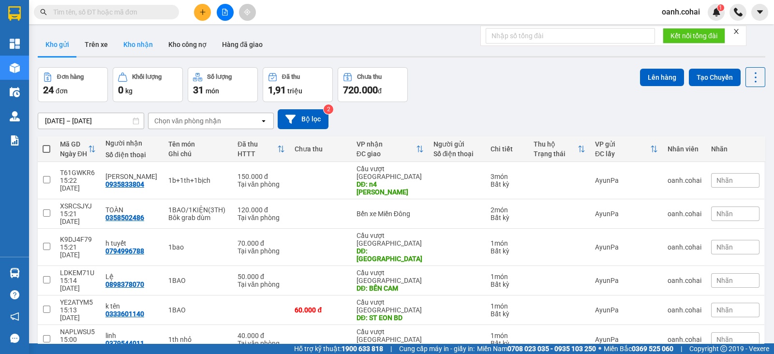
click at [138, 44] on button "Kho nhận" at bounding box center [138, 44] width 45 height 23
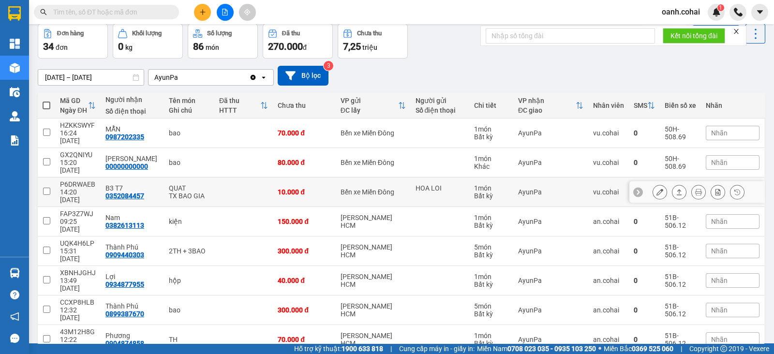
scroll to position [60, 0]
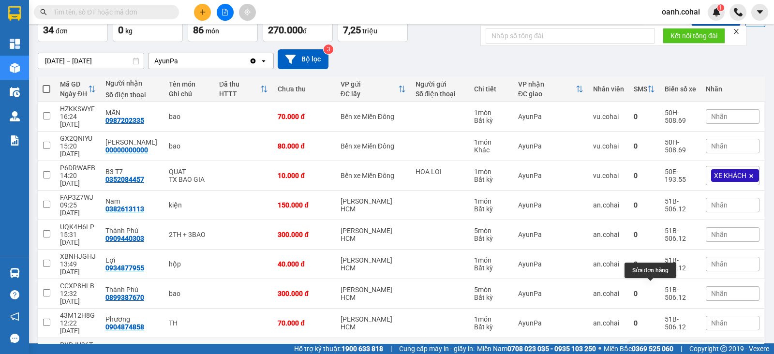
click at [653, 344] on button at bounding box center [660, 352] width 14 height 17
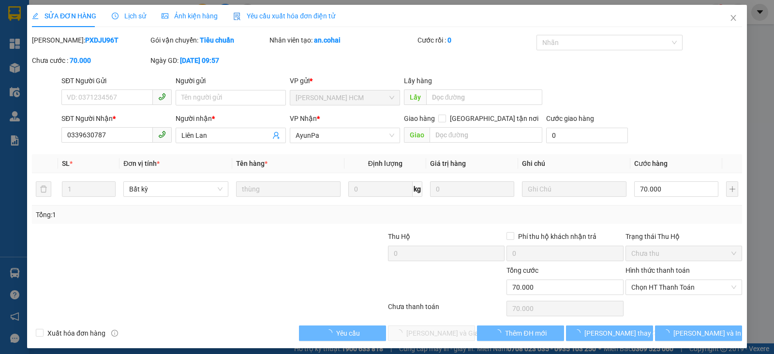
type input "0339630787"
type input "Liên Lan"
type input "0"
type input "70.000"
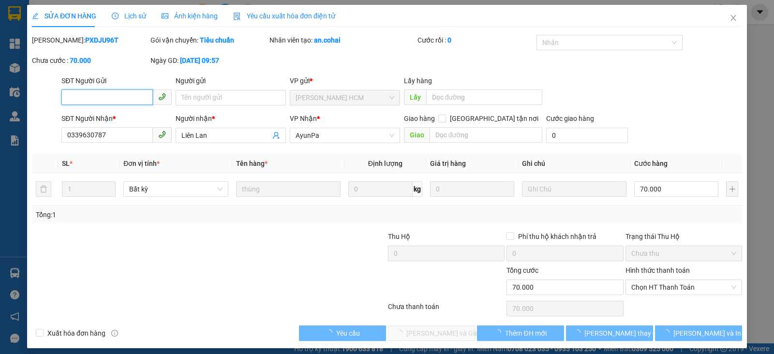
scroll to position [0, 0]
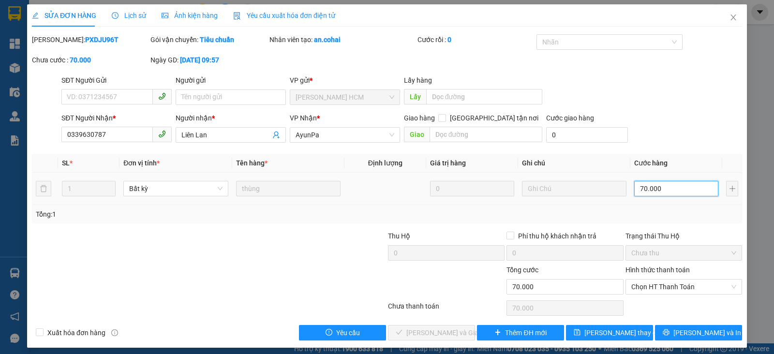
click at [679, 183] on input "70.000" at bounding box center [676, 188] width 84 height 15
type input "6"
type input "60"
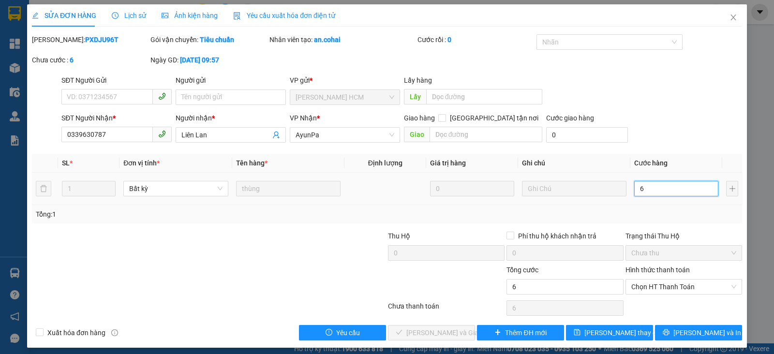
type input "60"
type input "60.000"
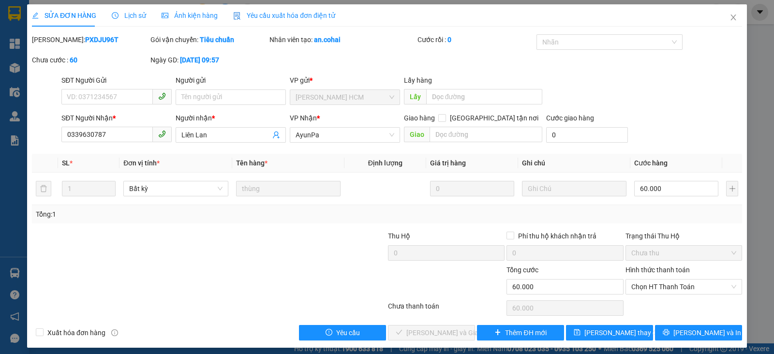
click at [685, 218] on div "Tổng: 1" at bounding box center [387, 214] width 702 height 11
click at [667, 286] on span "Chọn HT Thanh Toán" at bounding box center [683, 287] width 105 height 15
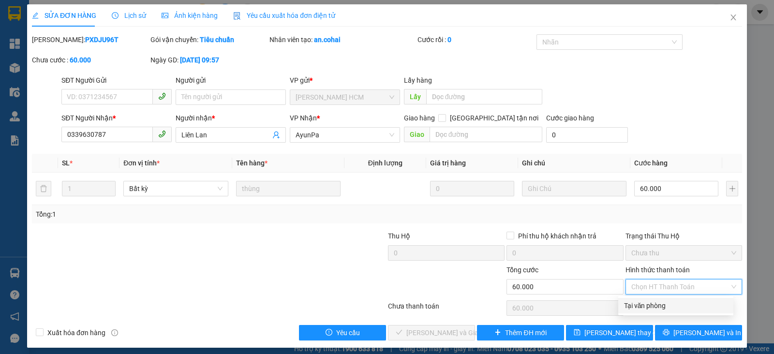
click at [649, 310] on div "Tại văn phòng" at bounding box center [675, 305] width 103 height 11
type input "0"
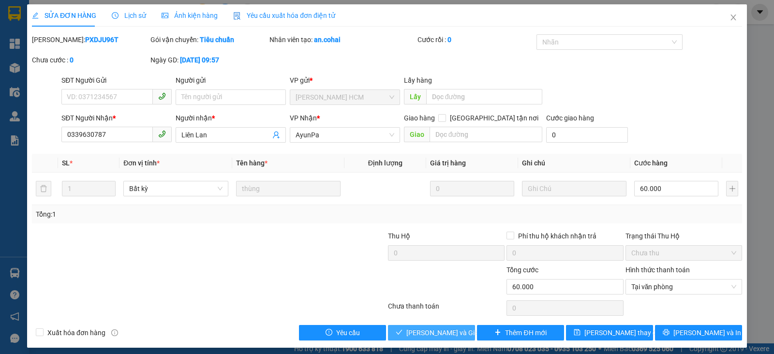
click at [425, 333] on span "[PERSON_NAME] và Giao hàng" at bounding box center [452, 332] width 93 height 11
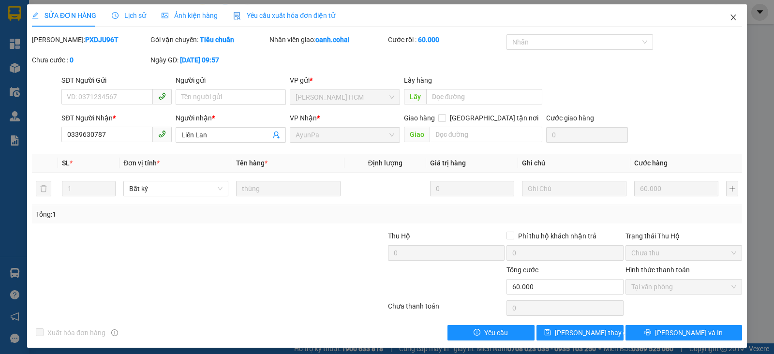
click at [730, 12] on span "Close" at bounding box center [733, 17] width 27 height 27
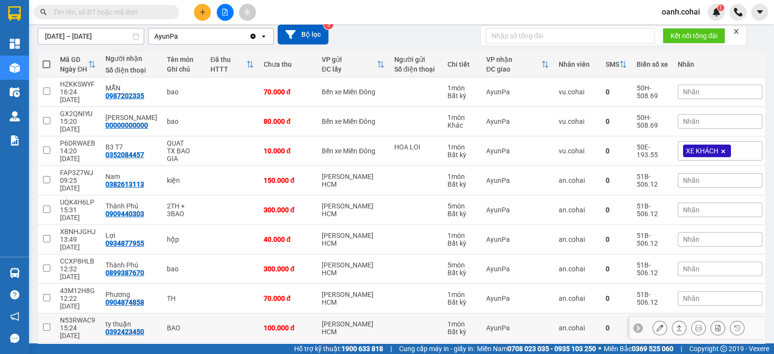
scroll to position [89, 0]
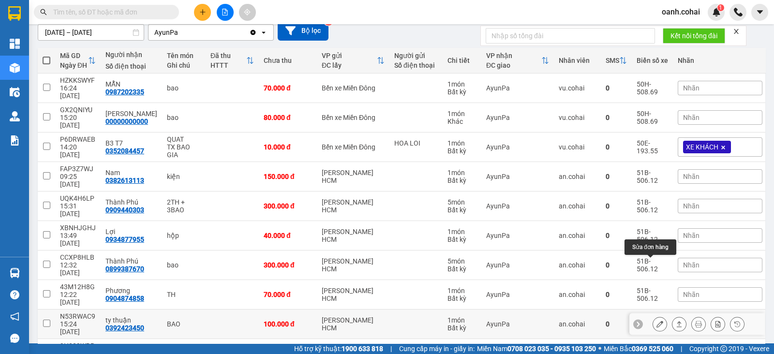
click at [656, 321] on icon at bounding box center [659, 324] width 7 height 7
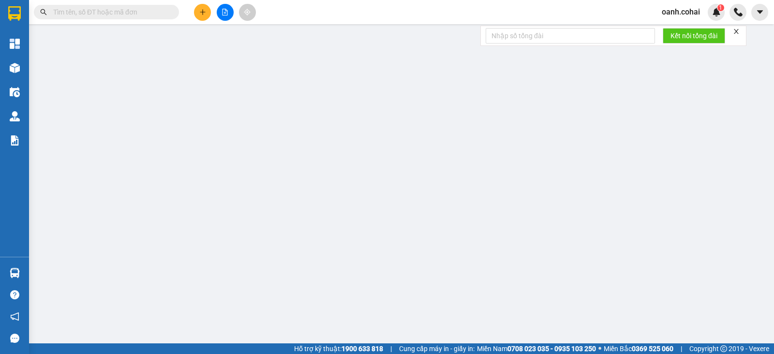
type input "0392423450"
type input "ty thuận"
type input "0"
type input "100.000"
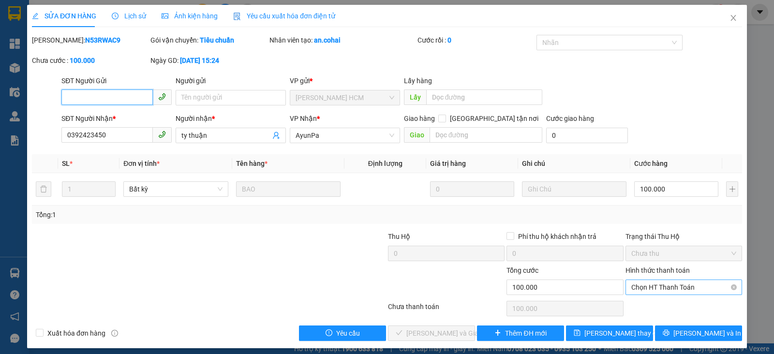
click at [663, 289] on span "Chọn HT Thanh Toán" at bounding box center [683, 287] width 105 height 15
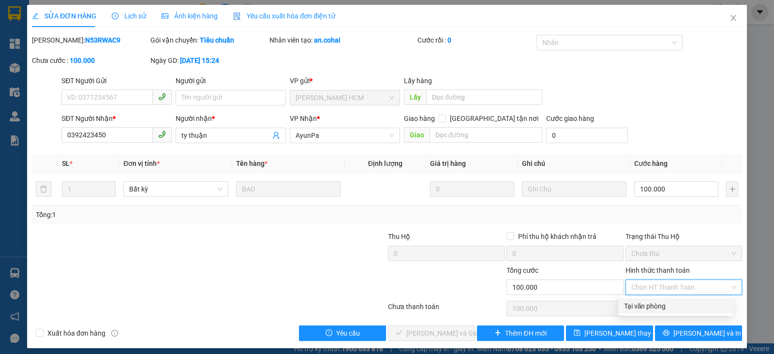
click at [649, 308] on div "Tại văn phòng" at bounding box center [675, 306] width 103 height 11
type input "0"
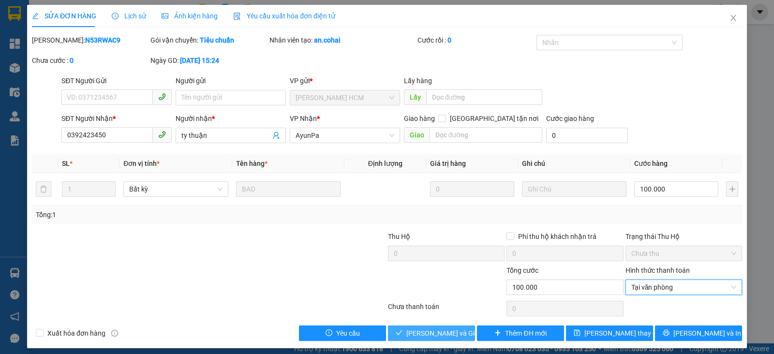
click at [451, 332] on span "[PERSON_NAME] và Giao hàng" at bounding box center [452, 333] width 93 height 11
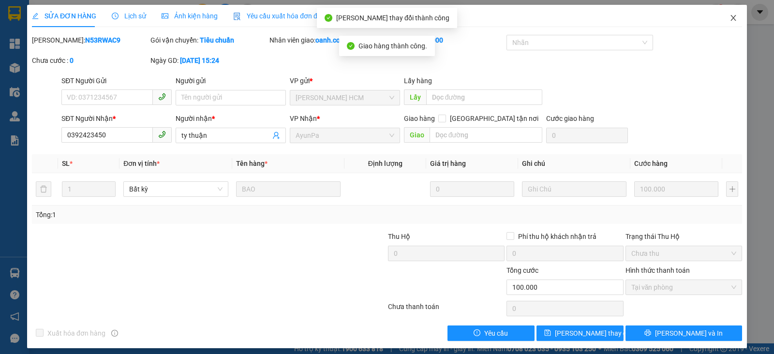
click at [729, 17] on icon "close" at bounding box center [733, 18] width 8 height 8
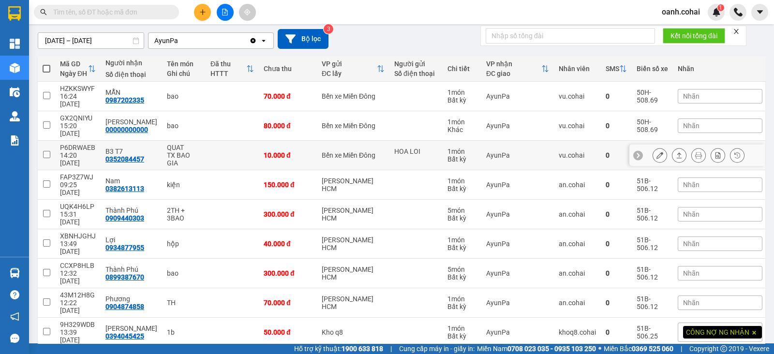
scroll to position [91, 0]
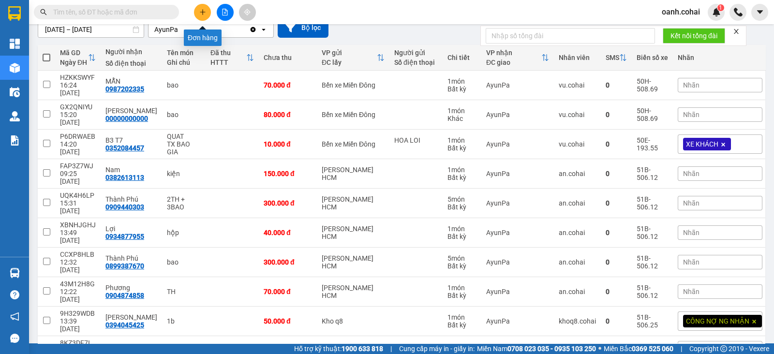
click at [200, 17] on button at bounding box center [202, 12] width 17 height 17
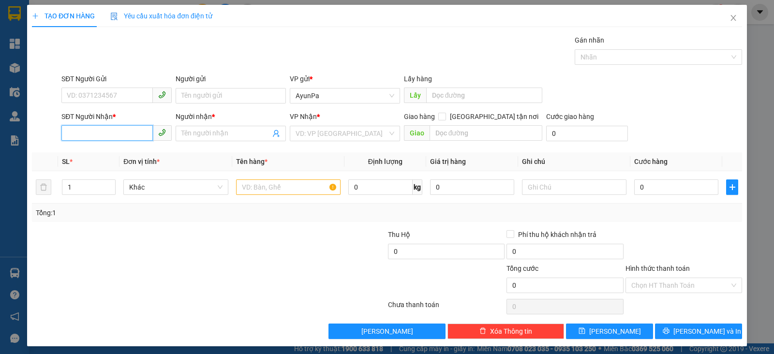
click at [109, 131] on input "SĐT Người Nhận *" at bounding box center [106, 132] width 91 height 15
click at [729, 18] on icon "close" at bounding box center [733, 18] width 8 height 8
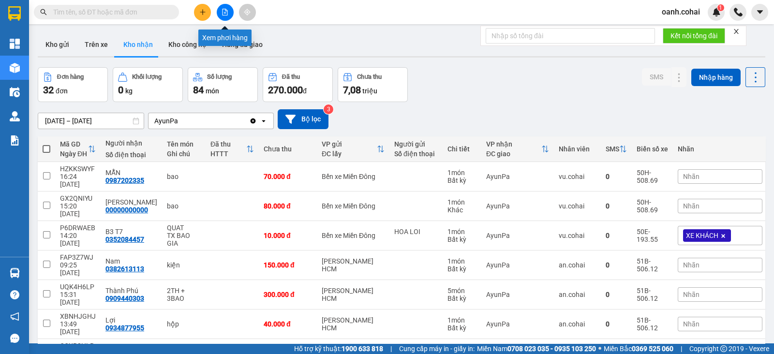
click at [227, 14] on icon "file-add" at bounding box center [224, 12] width 7 height 7
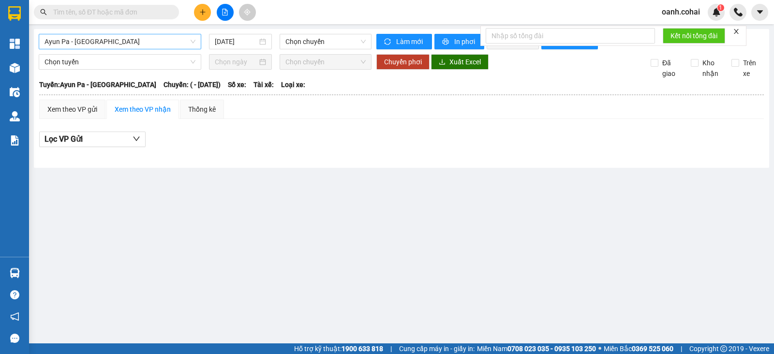
click at [140, 42] on span "Ayun Pa - [GEOGRAPHIC_DATA]" at bounding box center [119, 41] width 151 height 15
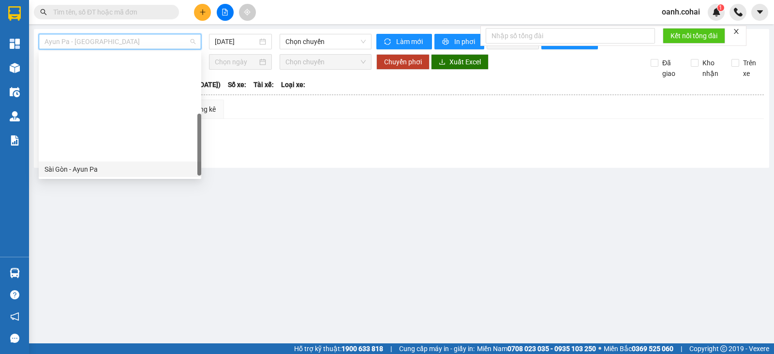
scroll to position [120, 0]
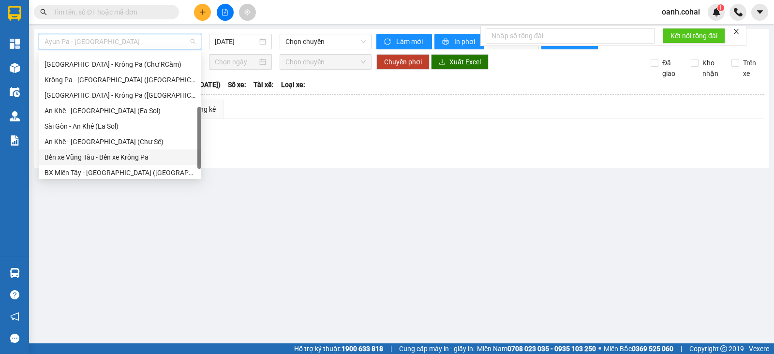
click at [95, 156] on div "Bến xe Vũng Tàu - Bến xe Krông Pa" at bounding box center [119, 157] width 151 height 11
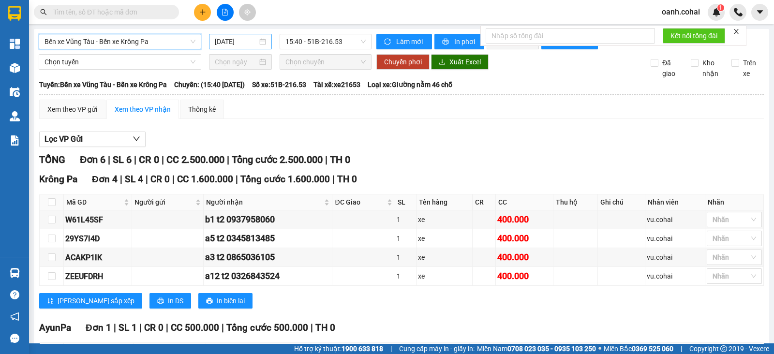
click at [242, 40] on input "[DATE]" at bounding box center [236, 41] width 43 height 11
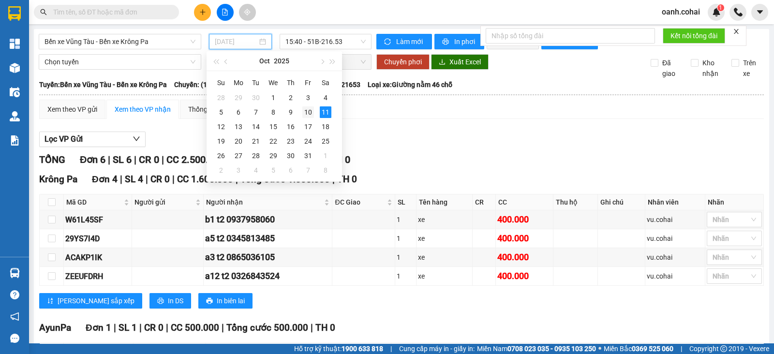
click at [306, 110] on div "10" at bounding box center [308, 112] width 12 height 12
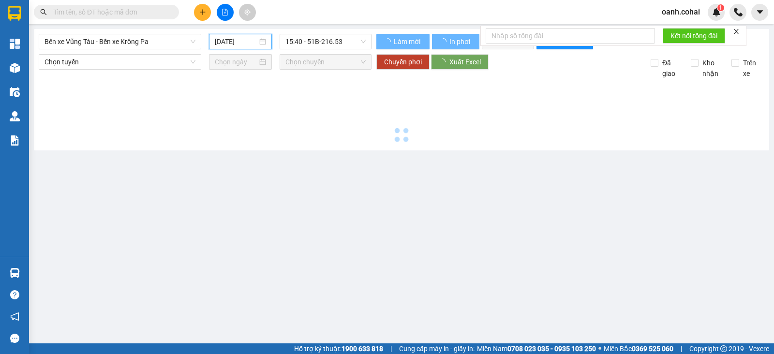
type input "[DATE]"
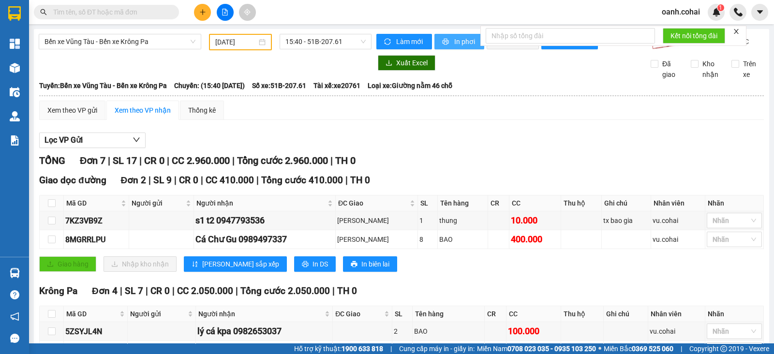
click at [460, 40] on span "In phơi" at bounding box center [465, 41] width 22 height 11
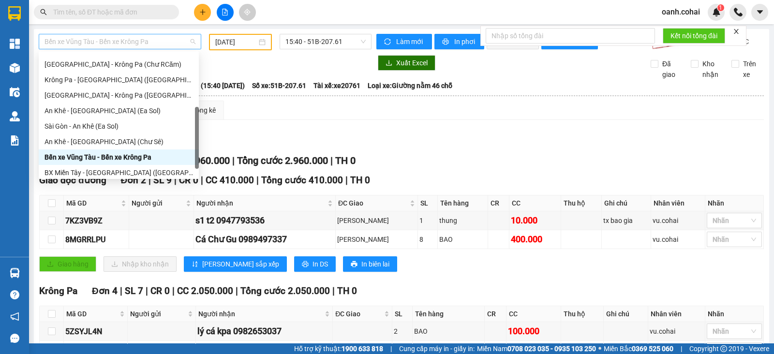
click at [152, 37] on span "Bến xe Vũng Tàu - Bến xe Krông Pa" at bounding box center [119, 41] width 151 height 15
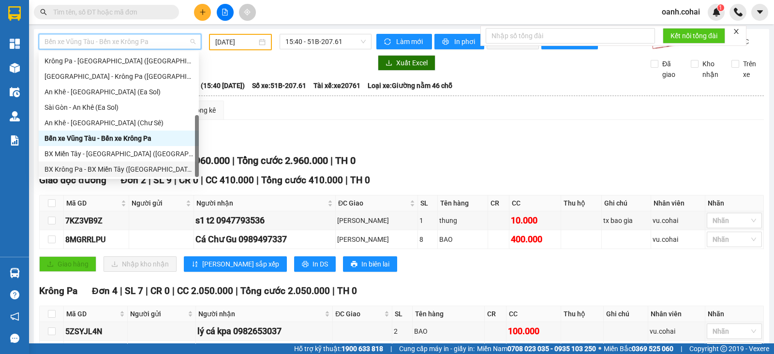
click at [100, 170] on div "BX Krông Pa - BX Miền Tây ([GEOGRAPHIC_DATA] - [GEOGRAPHIC_DATA])" at bounding box center [118, 169] width 148 height 11
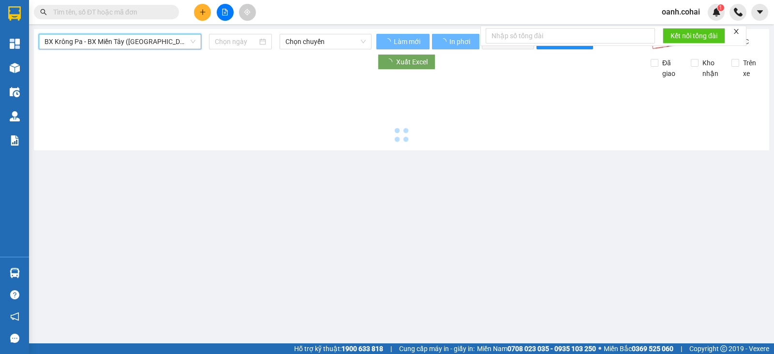
type input "[DATE]"
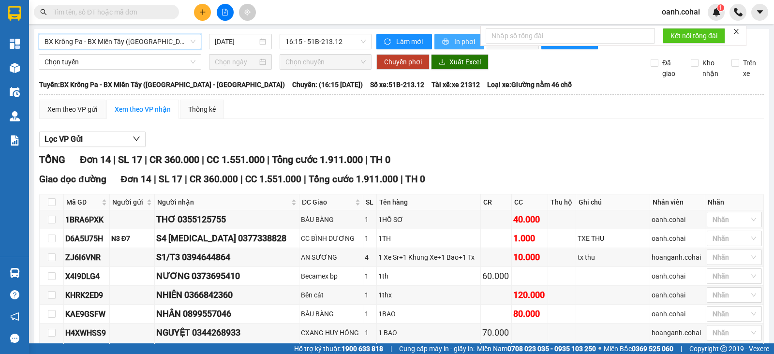
click at [460, 38] on span "In phơi" at bounding box center [465, 41] width 22 height 11
click at [349, 35] on span "16:15 - 51B-213.12" at bounding box center [325, 41] width 80 height 15
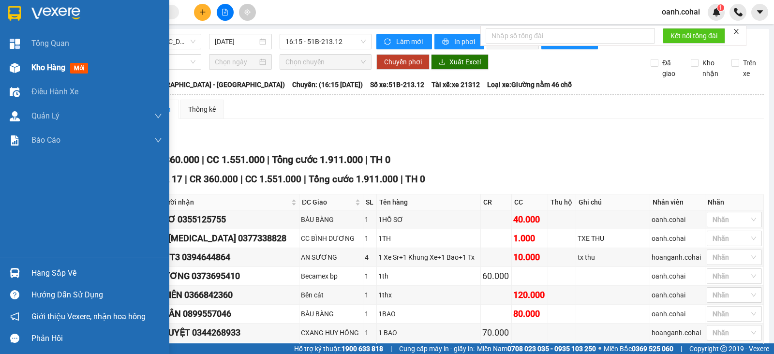
click at [49, 69] on span "Kho hàng" at bounding box center [48, 67] width 34 height 9
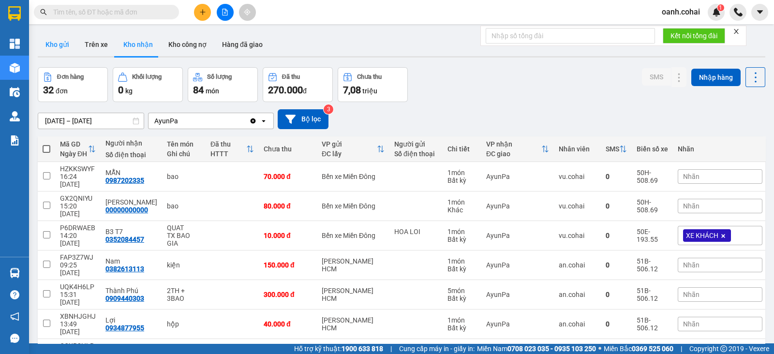
click at [56, 44] on button "Kho gửi" at bounding box center [57, 44] width 39 height 23
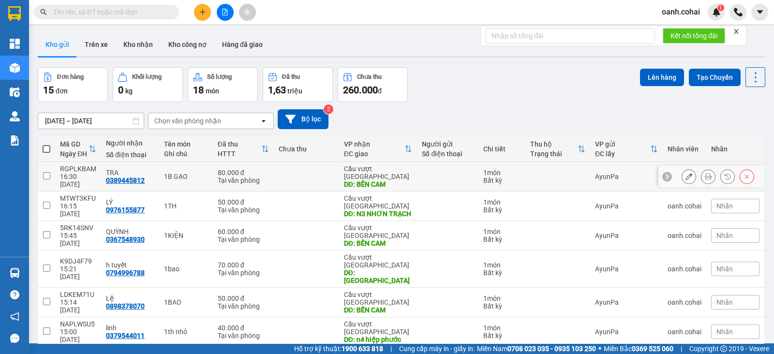
click at [375, 180] on div "DĐ: BẾN CAM" at bounding box center [378, 184] width 69 height 8
checkbox input "true"
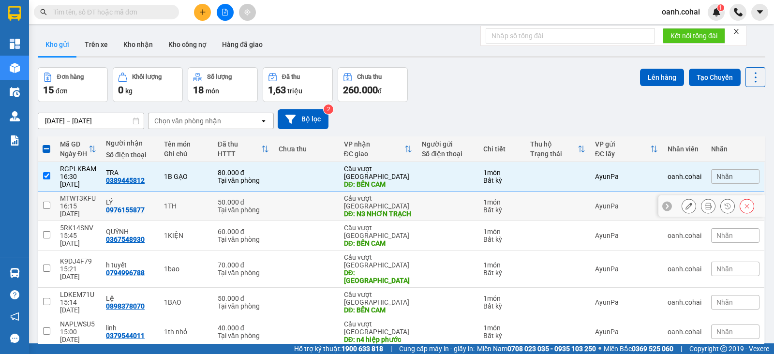
scroll to position [60, 0]
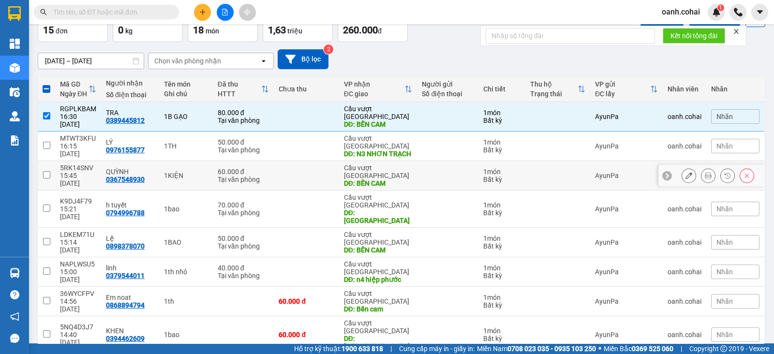
click at [370, 179] on div "DĐ: BẾN CAM" at bounding box center [378, 183] width 69 height 8
checkbox input "true"
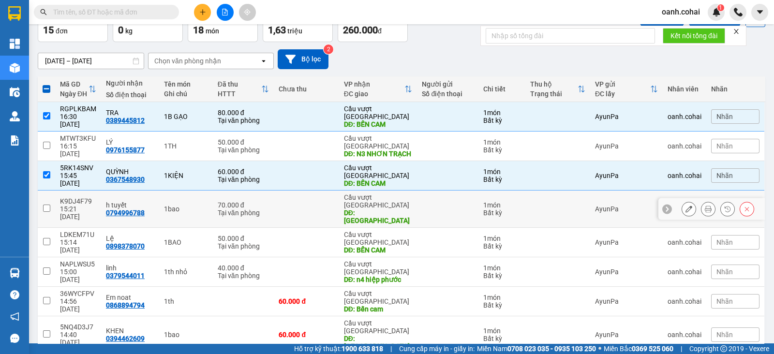
click at [367, 209] on div "DĐ: [GEOGRAPHIC_DATA]" at bounding box center [378, 216] width 69 height 15
checkbox input "true"
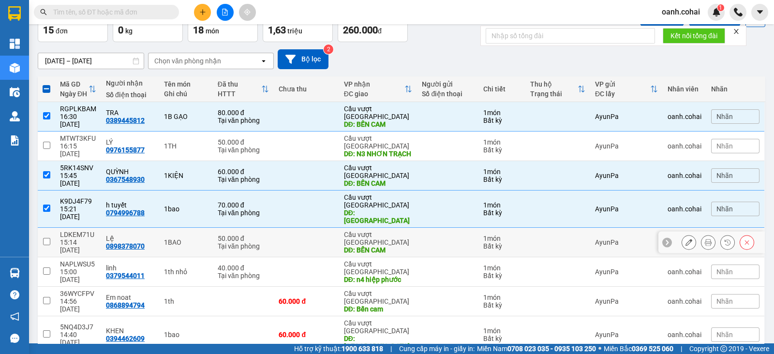
click at [380, 231] on div "Cầu vượt [GEOGRAPHIC_DATA]" at bounding box center [378, 238] width 69 height 15
checkbox input "true"
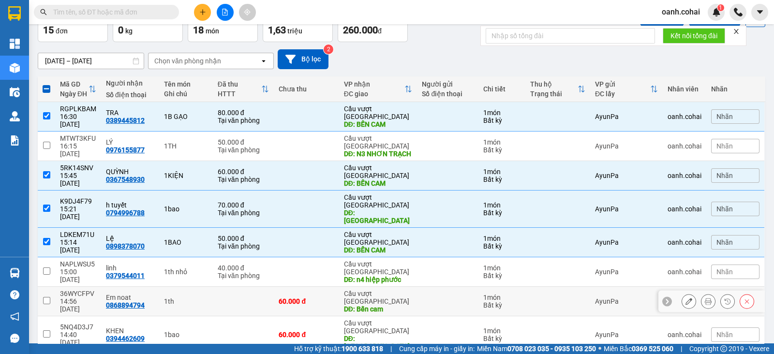
drag, startPoint x: 363, startPoint y: 257, endPoint x: 362, endPoint y: 269, distance: 12.7
click at [363, 287] on td "Cầu vượt Bình Phước DĐ: Bến cam" at bounding box center [378, 302] width 78 height 30
checkbox input "true"
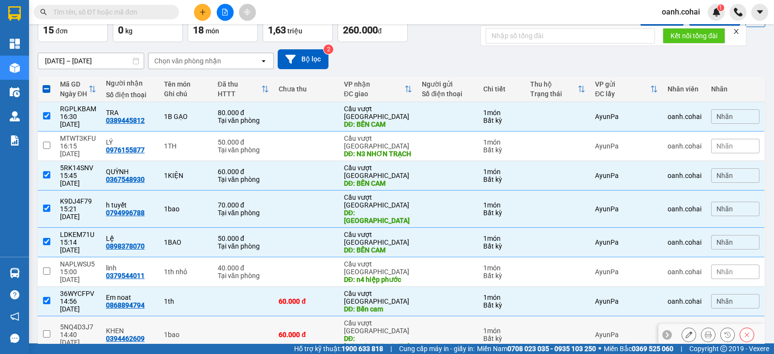
click at [360, 335] on div "DĐ: [GEOGRAPHIC_DATA]" at bounding box center [378, 342] width 69 height 15
checkbox input "true"
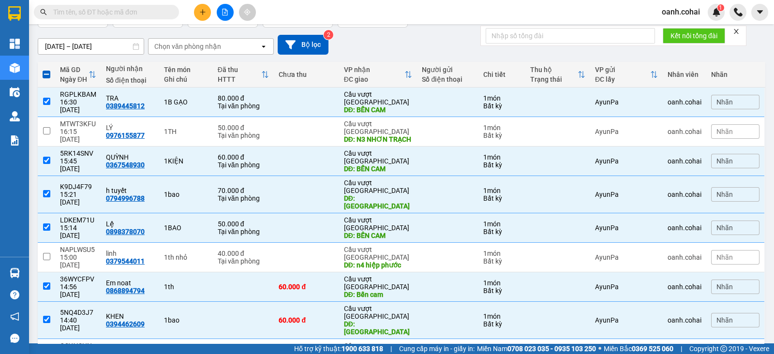
scroll to position [82, 0]
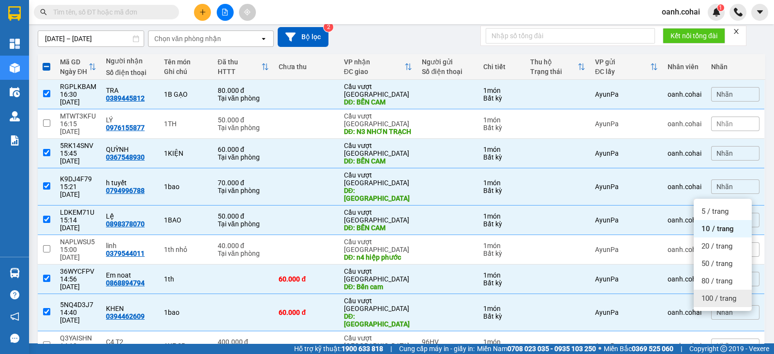
click at [713, 302] on span "100 / trang" at bounding box center [718, 299] width 35 height 10
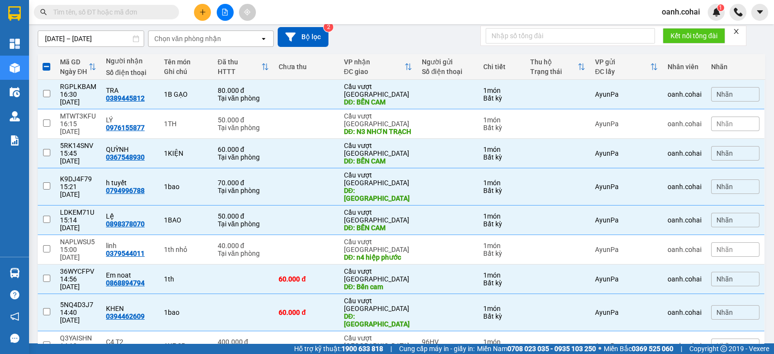
checkbox input "false"
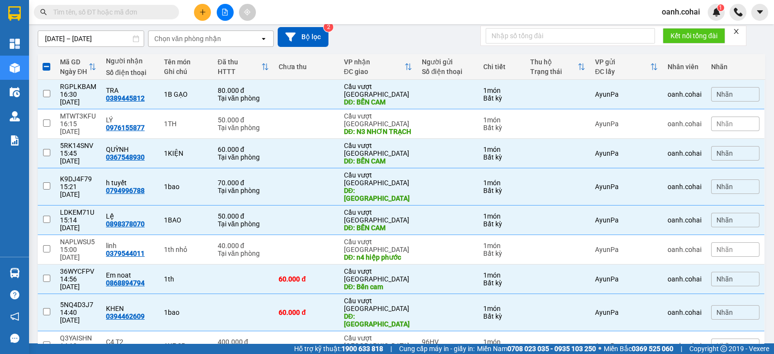
checkbox input "false"
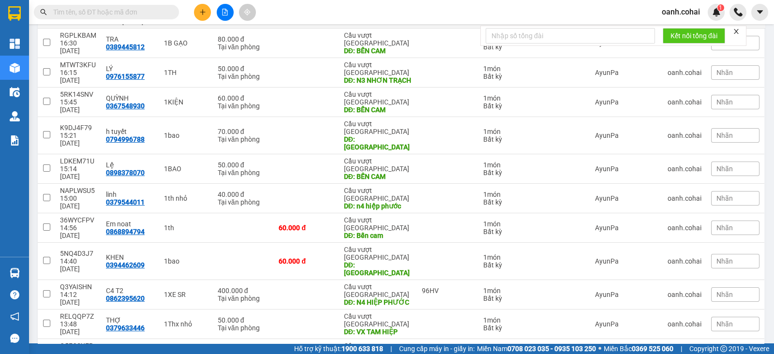
scroll to position [143, 0]
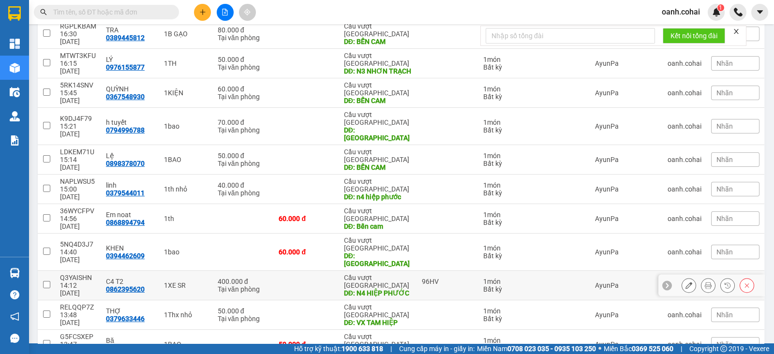
click at [376, 289] on div "DĐ: N4 HIỆP PHƯỚC" at bounding box center [378, 293] width 69 height 8
checkbox input "true"
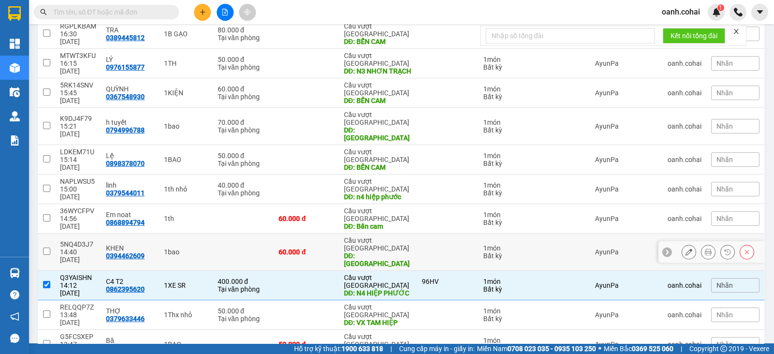
click at [360, 252] on div "DĐ: [GEOGRAPHIC_DATA]" at bounding box center [378, 259] width 69 height 15
checkbox input "true"
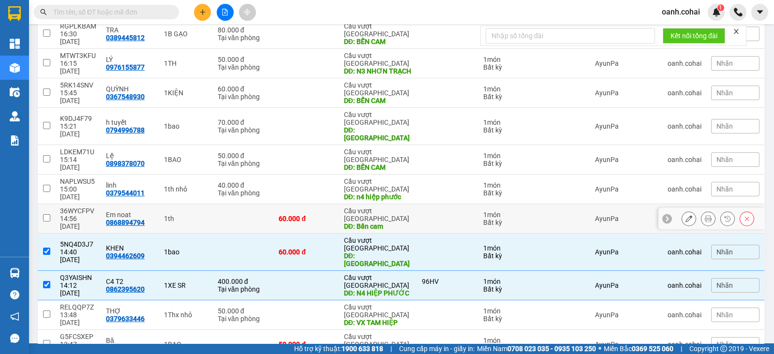
click at [363, 222] on div "DĐ: Bến cam" at bounding box center [378, 226] width 69 height 8
checkbox input "true"
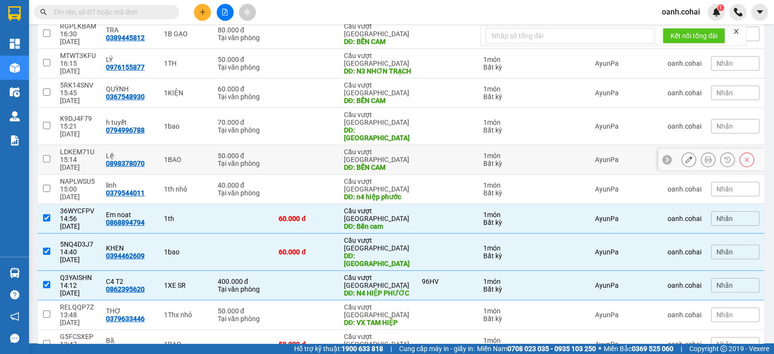
click at [364, 163] on div "DĐ: BẾN CAM" at bounding box center [378, 167] width 69 height 8
checkbox input "true"
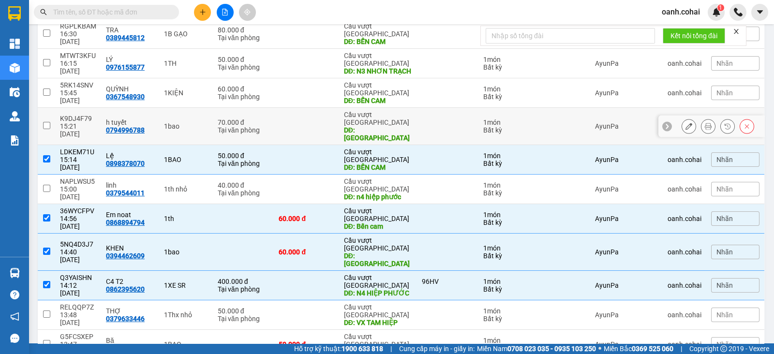
drag, startPoint x: 368, startPoint y: 104, endPoint x: 369, endPoint y: 97, distance: 7.8
click at [368, 126] on div "DĐ: [GEOGRAPHIC_DATA]" at bounding box center [378, 133] width 69 height 15
checkbox input "true"
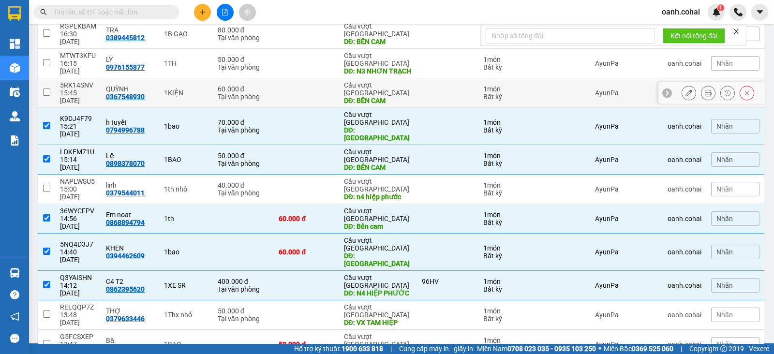
click at [372, 81] on div "Cầu vượt Bình Phước DĐ: [GEOGRAPHIC_DATA]" at bounding box center [378, 92] width 69 height 23
checkbox input "true"
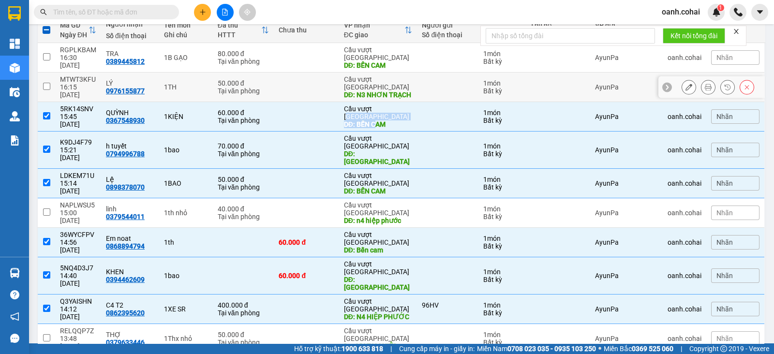
scroll to position [82, 0]
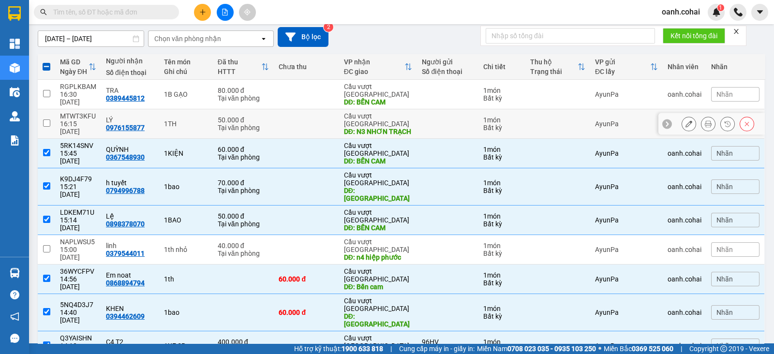
click at [377, 128] on div "DĐ: N3 NHƠN TRẠCH" at bounding box center [378, 132] width 69 height 8
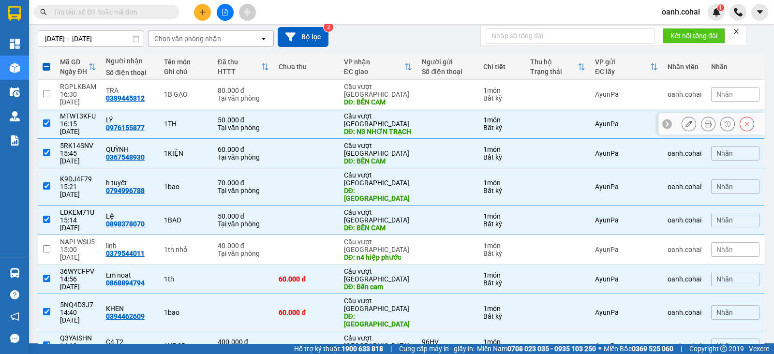
click at [380, 128] on div "DĐ: N3 NHƠN TRẠCH" at bounding box center [378, 132] width 69 height 8
checkbox input "false"
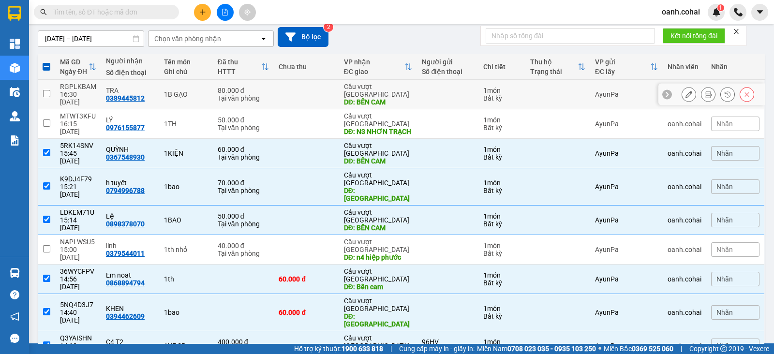
click at [381, 88] on div "Cầu vượt [GEOGRAPHIC_DATA]" at bounding box center [378, 90] width 69 height 15
checkbox input "true"
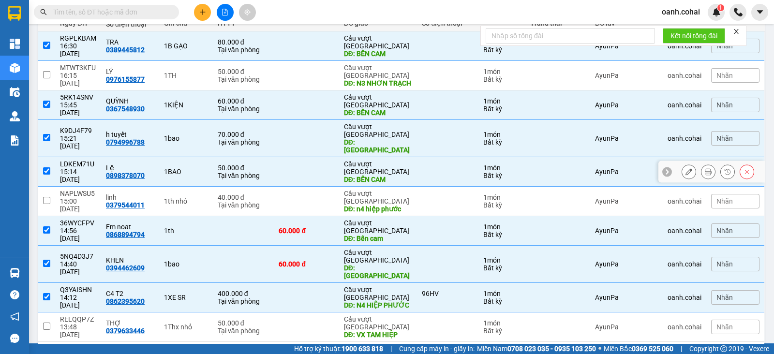
scroll to position [143, 0]
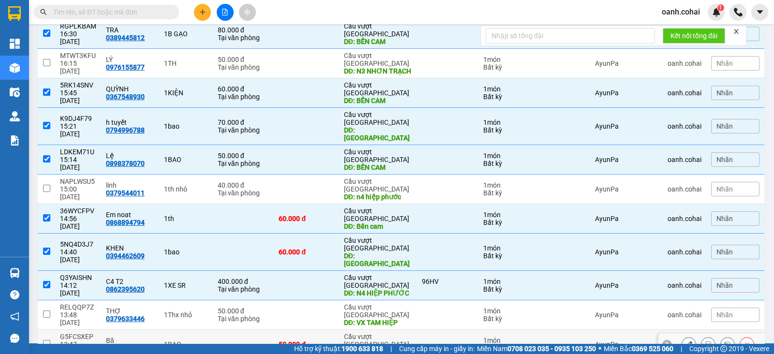
click at [346, 348] on div "DĐ: BẾN CAM" at bounding box center [378, 352] width 69 height 8
checkbox input "true"
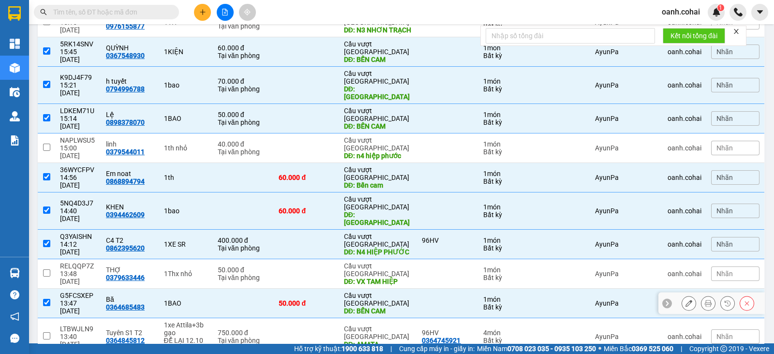
scroll to position [203, 0]
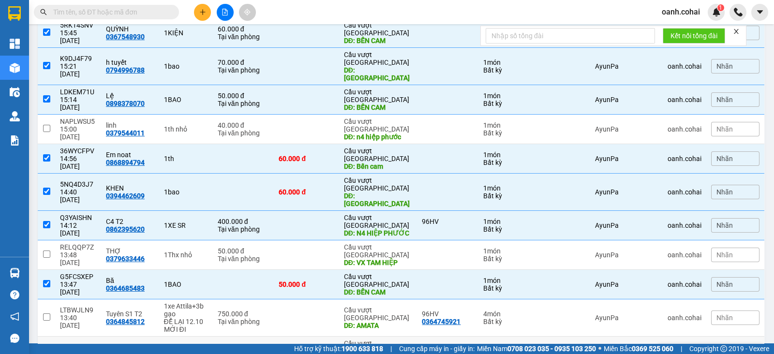
checkbox input "true"
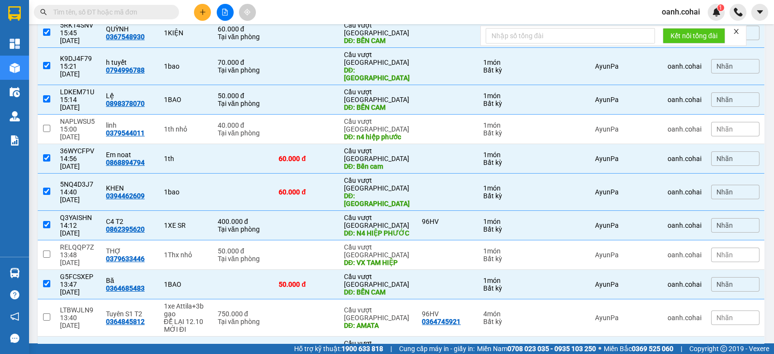
checkbox input "true"
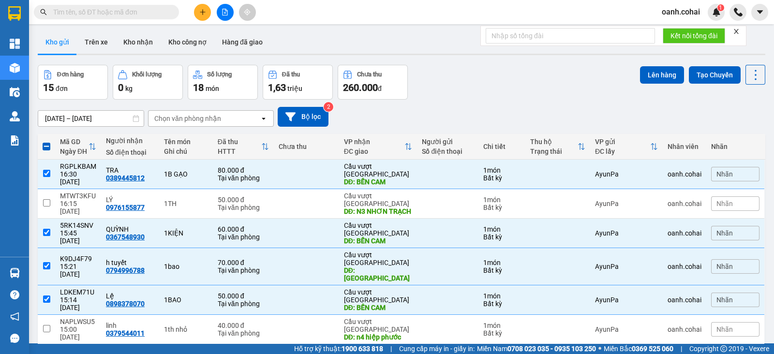
scroll to position [0, 0]
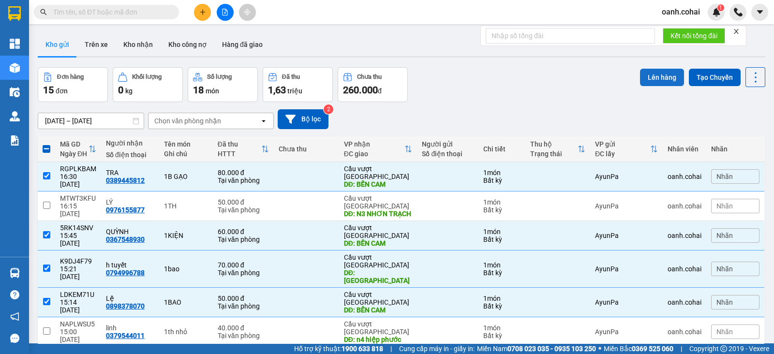
click at [650, 76] on button "Lên hàng" at bounding box center [662, 77] width 44 height 17
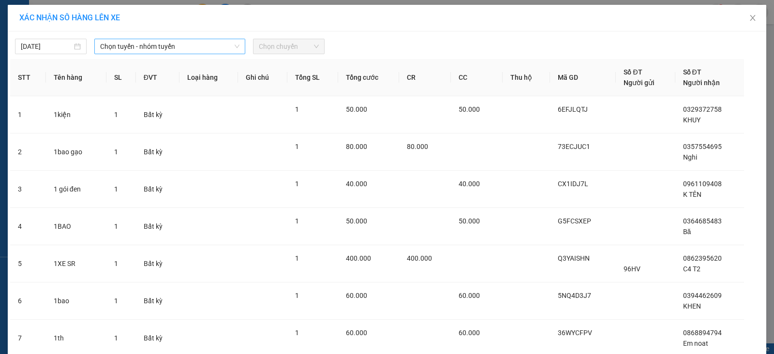
click at [192, 48] on span "Chọn tuyến - nhóm tuyến" at bounding box center [169, 46] width 139 height 15
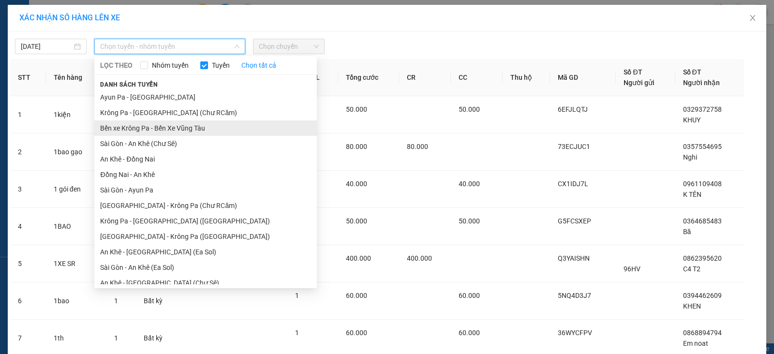
click at [155, 129] on li "Bến xe Krông Pa - Bến Xe Vũng Tàu" at bounding box center [205, 127] width 222 height 15
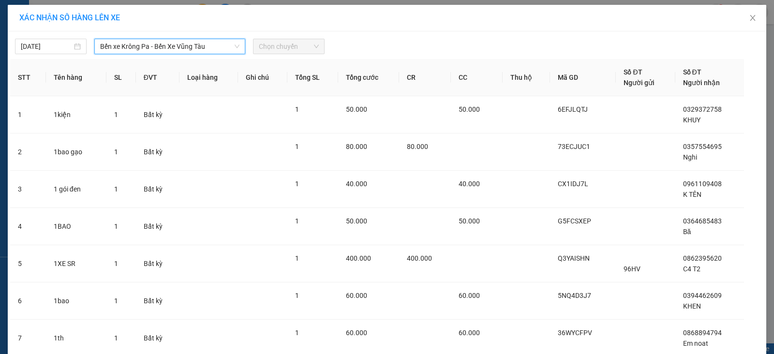
click at [295, 43] on span "Chọn chuyến" at bounding box center [289, 46] width 60 height 15
click at [293, 52] on span "Chọn chuyến" at bounding box center [289, 46] width 60 height 15
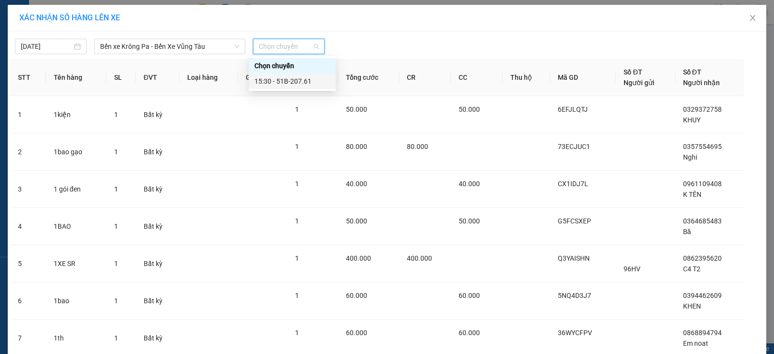
drag, startPoint x: 293, startPoint y: 84, endPoint x: 317, endPoint y: 88, distance: 24.0
click at [293, 84] on div "15:30 - 51B-207.61" at bounding box center [291, 81] width 75 height 11
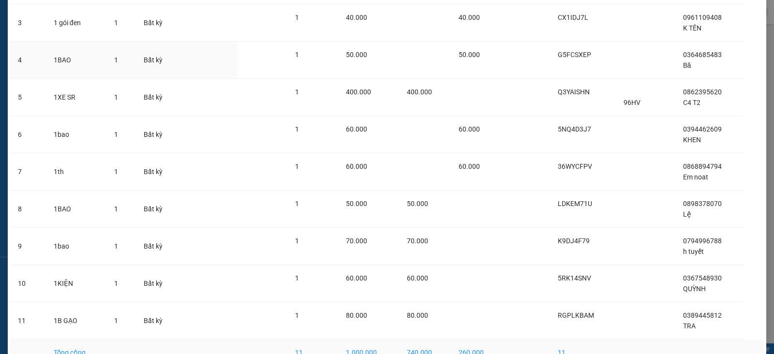
scroll to position [227, 0]
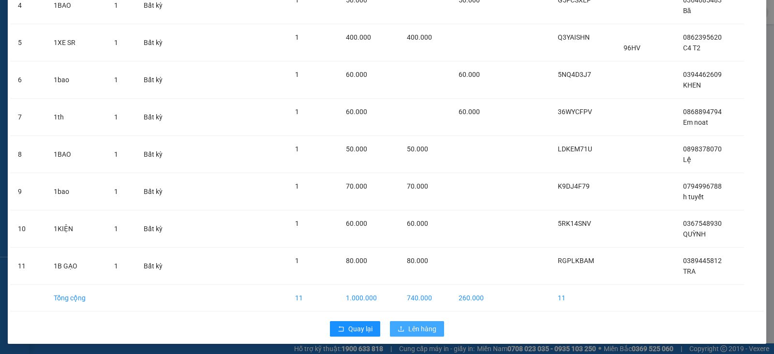
click at [398, 330] on icon "upload" at bounding box center [401, 328] width 7 height 7
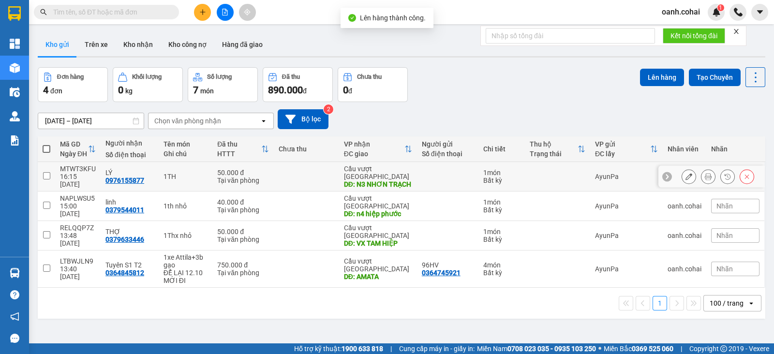
click at [333, 180] on td at bounding box center [306, 177] width 65 height 30
checkbox input "true"
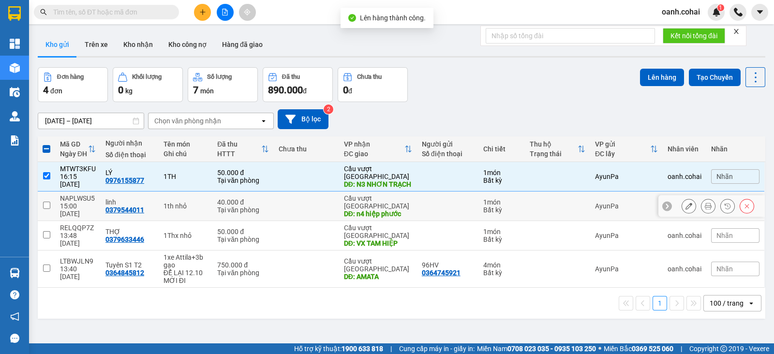
click at [324, 211] on td at bounding box center [306, 207] width 65 height 30
checkbox input "true"
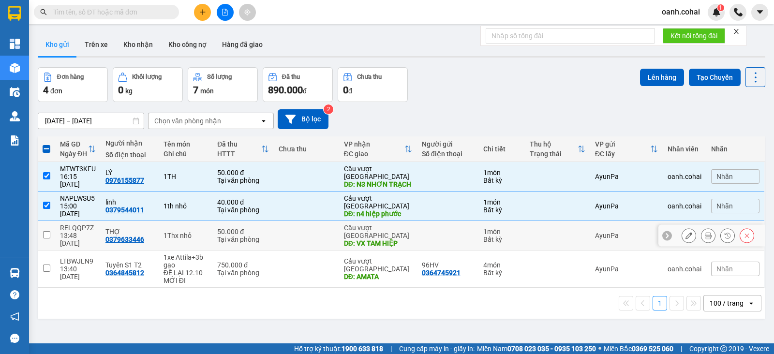
click at [321, 222] on td at bounding box center [306, 236] width 65 height 30
checkbox input "true"
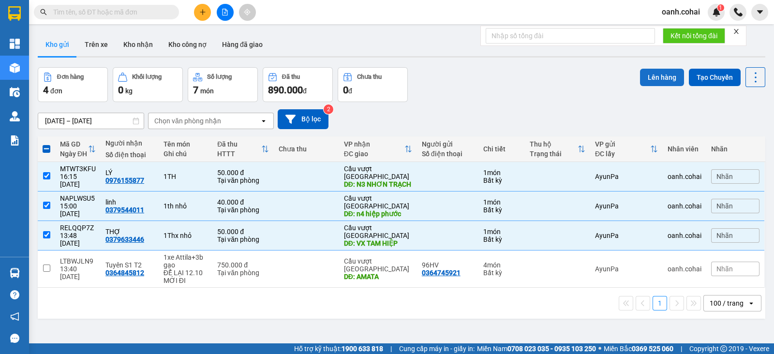
click at [659, 74] on button "Lên hàng" at bounding box center [662, 77] width 44 height 17
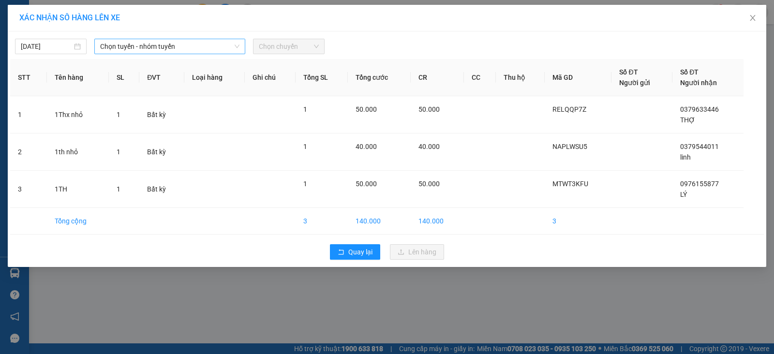
click at [179, 47] on span "Chọn tuyến - nhóm tuyến" at bounding box center [169, 46] width 139 height 15
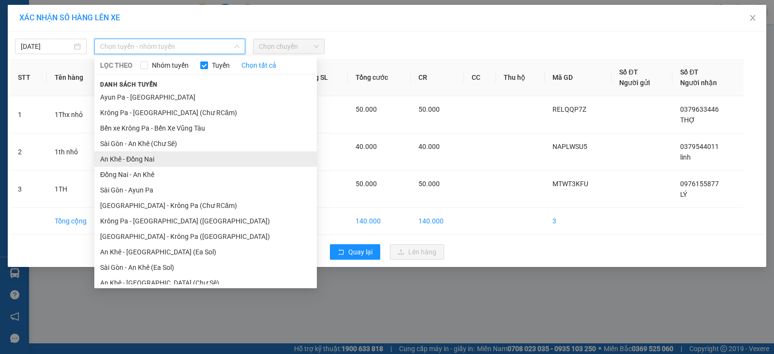
click at [157, 161] on li "An Khê - Đồng Nai" at bounding box center [205, 158] width 222 height 15
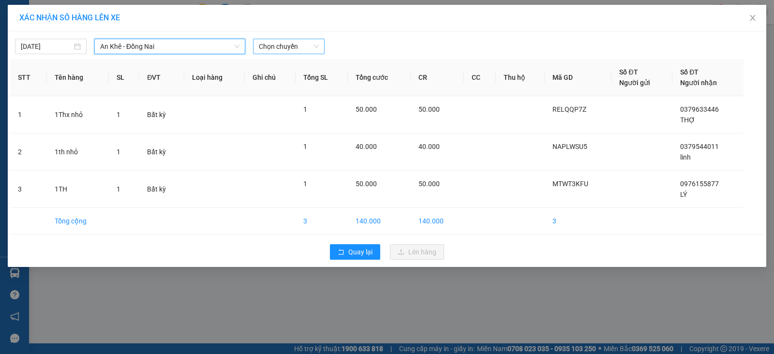
click at [302, 49] on span "Chọn chuyến" at bounding box center [289, 46] width 60 height 15
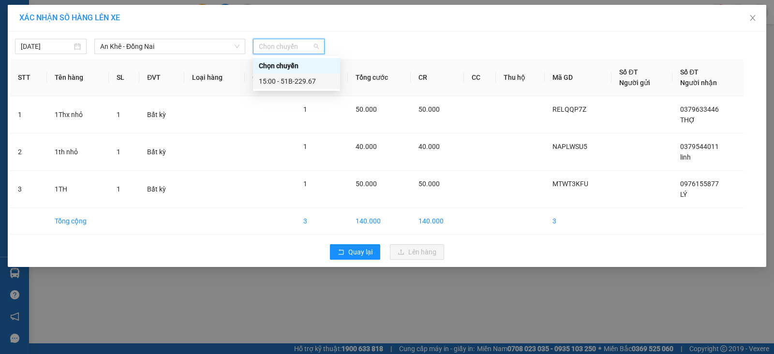
click at [308, 84] on div "15:00 - 51B-229.67" at bounding box center [296, 81] width 75 height 11
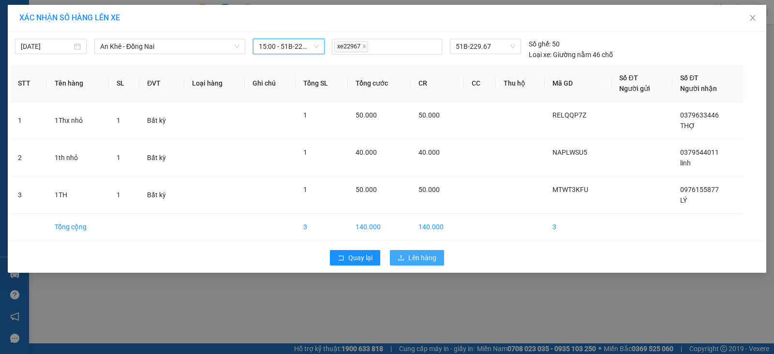
click at [409, 256] on span "Lên hàng" at bounding box center [422, 257] width 28 height 11
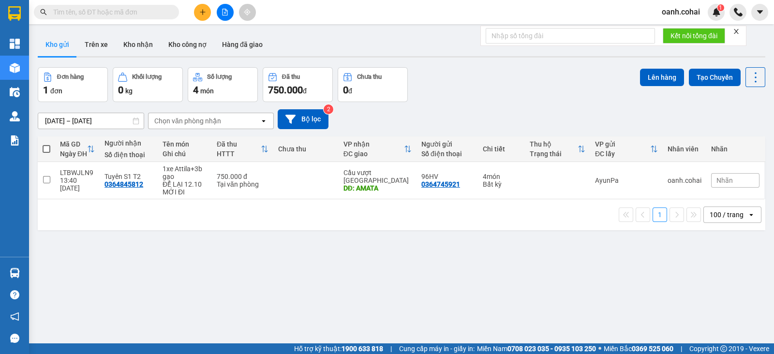
click at [198, 10] on button at bounding box center [202, 12] width 17 height 17
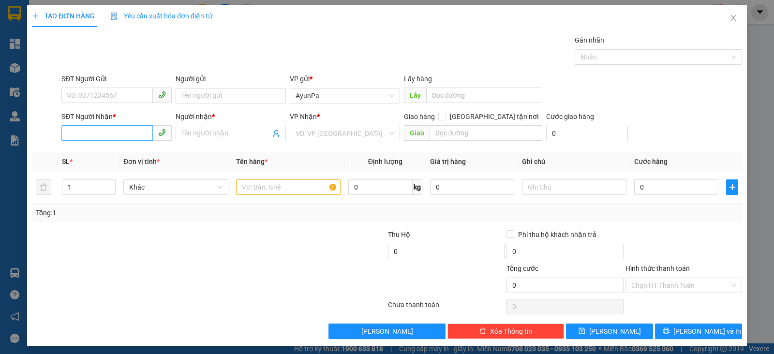
click at [128, 133] on div "SĐT Người Nhận * VD: 0377654321" at bounding box center [116, 128] width 110 height 34
click at [124, 132] on input "SĐT Người Nhận *" at bounding box center [106, 132] width 91 height 15
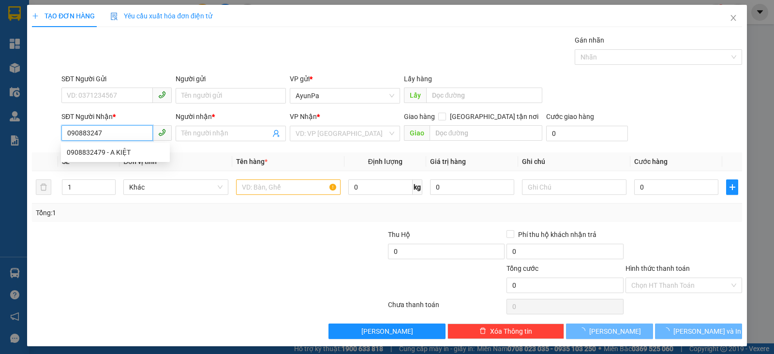
type input "0908832479"
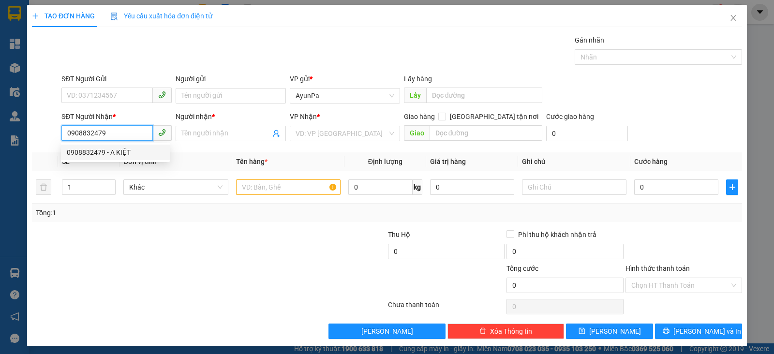
click at [86, 156] on div "0908832479 - A KIỆT" at bounding box center [115, 152] width 97 height 11
type input "A KIỆT"
type input "0908832479"
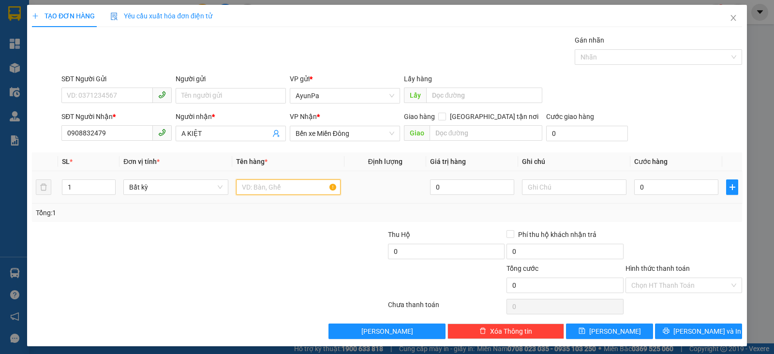
click at [283, 192] on input "text" at bounding box center [288, 186] width 104 height 15
type input "1 hộp"
click at [671, 191] on input "0" at bounding box center [676, 186] width 84 height 15
type input "4"
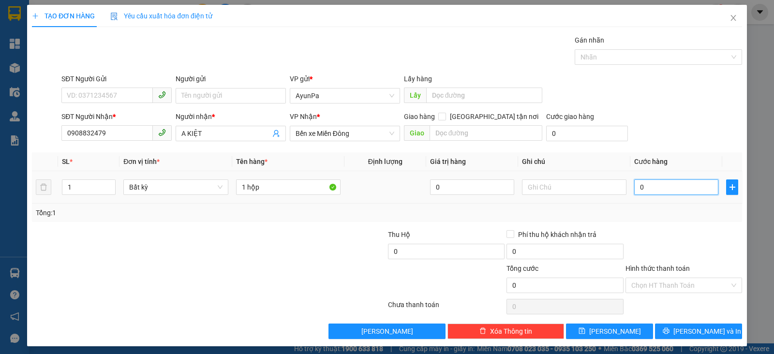
type input "4"
type input "40"
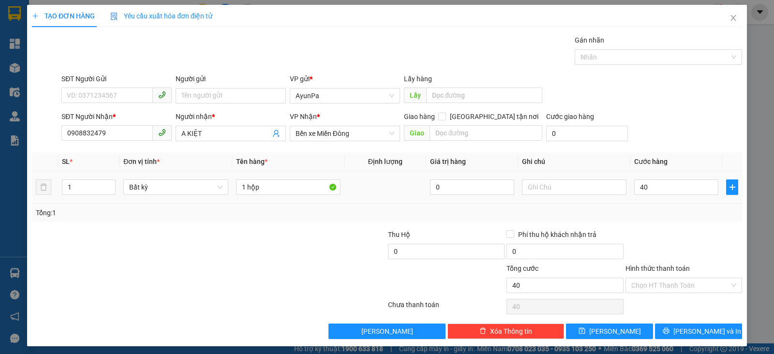
type input "40.000"
click at [663, 207] on div "Tổng: 1" at bounding box center [387, 212] width 702 height 11
click at [689, 330] on span "[PERSON_NAME] và In" at bounding box center [707, 331] width 68 height 11
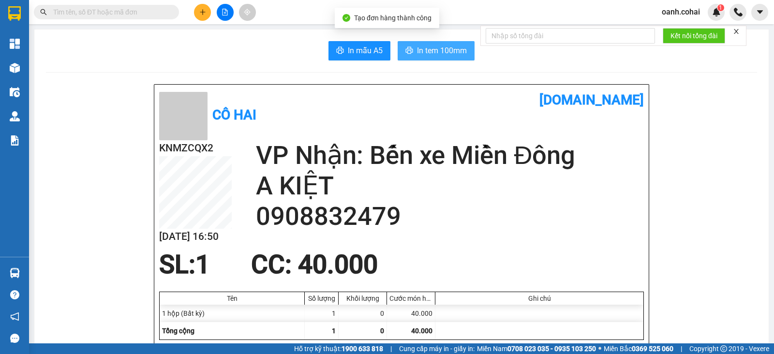
click at [443, 51] on span "In tem 100mm" at bounding box center [442, 50] width 50 height 12
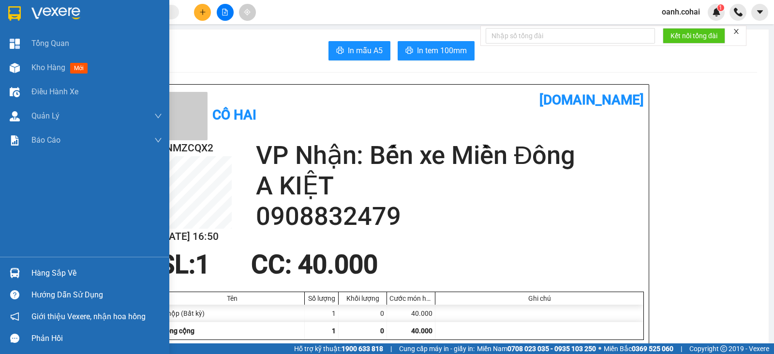
click at [44, 66] on span "Kho hàng" at bounding box center [48, 67] width 34 height 9
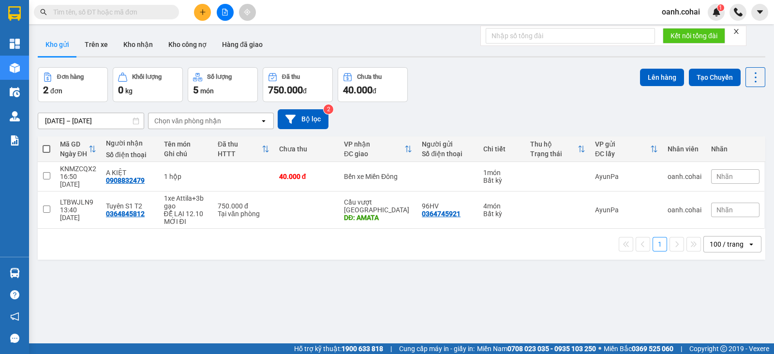
click at [221, 4] on button at bounding box center [225, 12] width 17 height 17
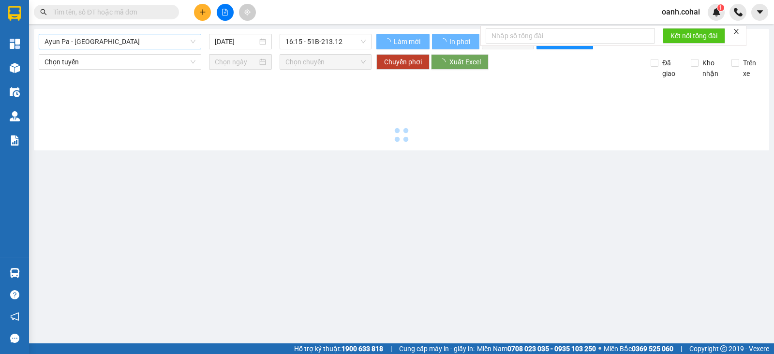
click at [136, 45] on span "Ayun Pa - [GEOGRAPHIC_DATA]" at bounding box center [119, 41] width 151 height 15
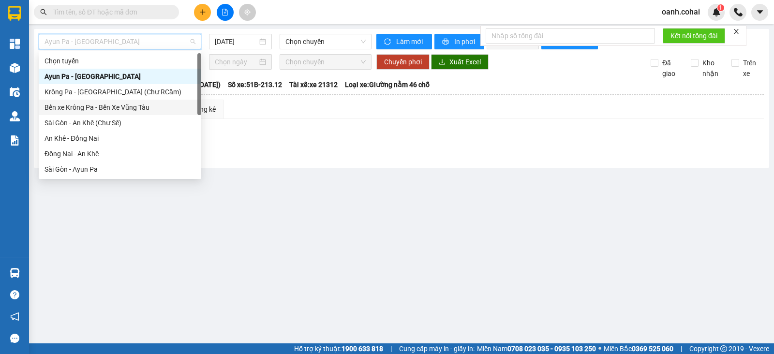
click at [121, 107] on div "Bến xe Krông Pa - Bến Xe Vũng Tàu" at bounding box center [119, 107] width 151 height 11
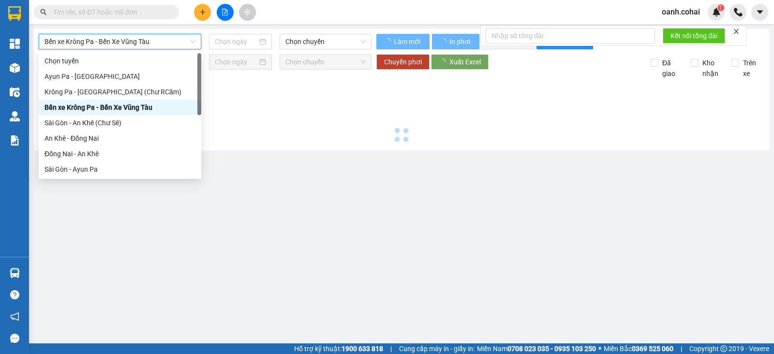
type input "[DATE]"
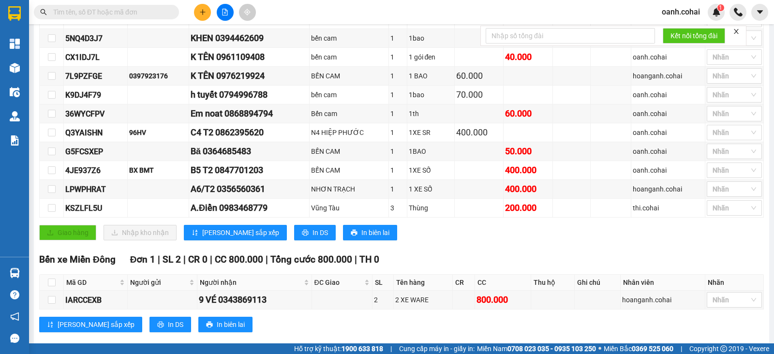
scroll to position [313, 0]
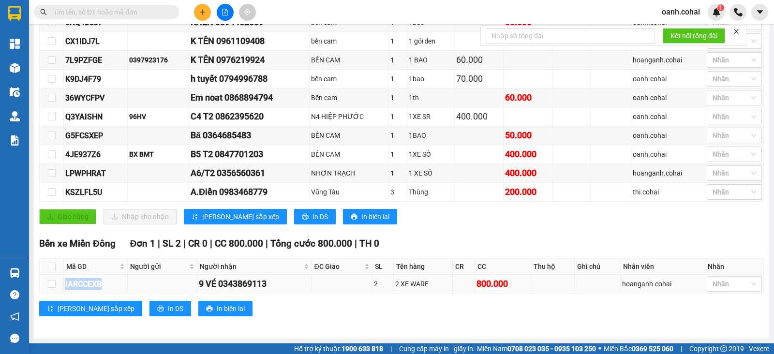
drag, startPoint x: 65, startPoint y: 284, endPoint x: 108, endPoint y: 289, distance: 43.3
click at [108, 289] on div "IARCCEXB" at bounding box center [95, 284] width 60 height 12
copy div "IARCCEXB"
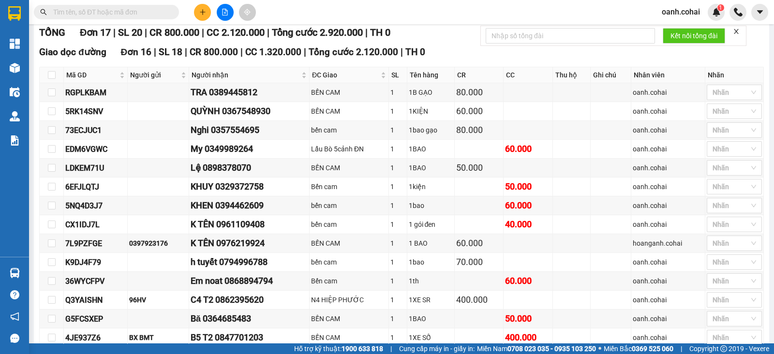
scroll to position [72, 0]
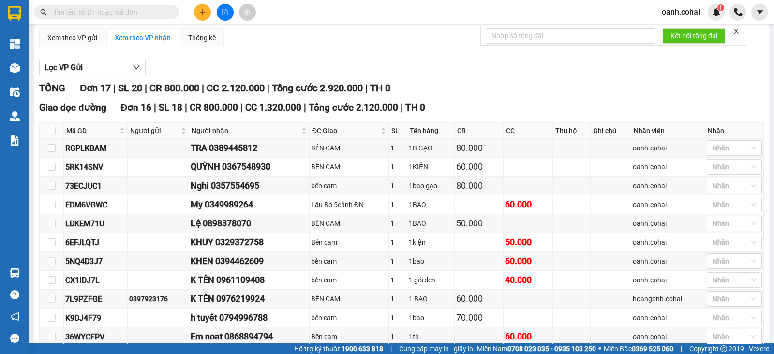
click at [162, 8] on input "text" at bounding box center [110, 12] width 114 height 11
paste input "IARCCEXB"
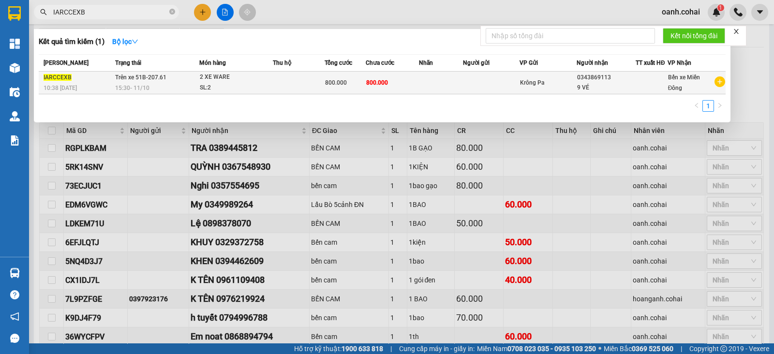
type input "IARCCEXB"
click at [362, 79] on div "800.000" at bounding box center [345, 82] width 40 height 11
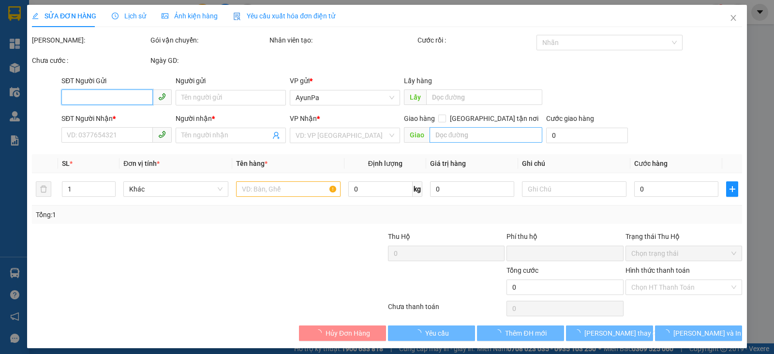
type input "0343869113"
type input "9 VÉ"
type input "0"
type input "800.000"
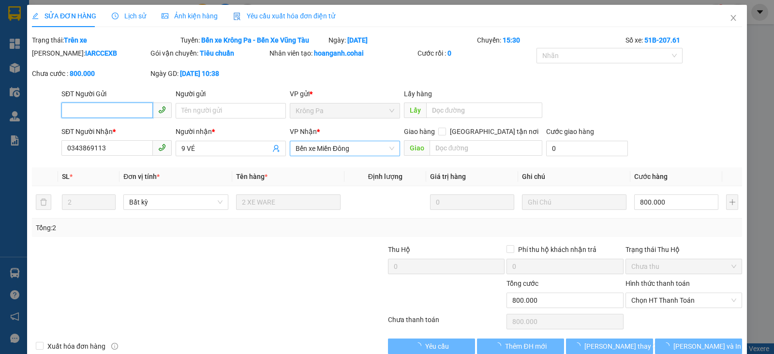
click at [364, 153] on span "Bến xe Miền Đông" at bounding box center [344, 148] width 99 height 15
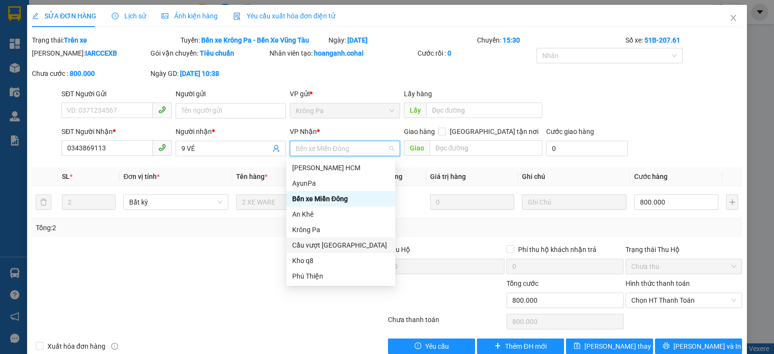
click at [330, 245] on div "Cầu vượt [GEOGRAPHIC_DATA]" at bounding box center [340, 245] width 97 height 11
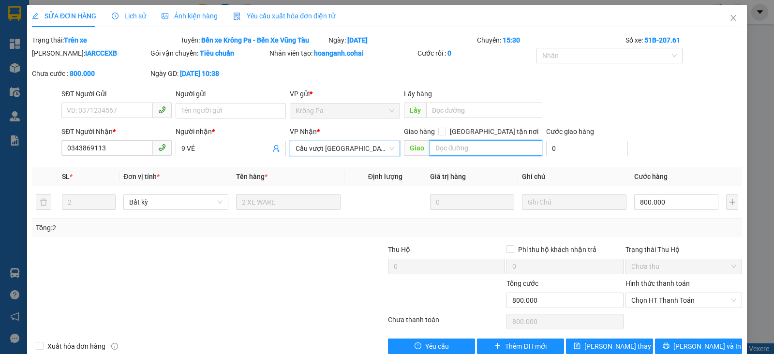
click at [448, 144] on input "text" at bounding box center [485, 147] width 113 height 15
type input "n"
type input "N"
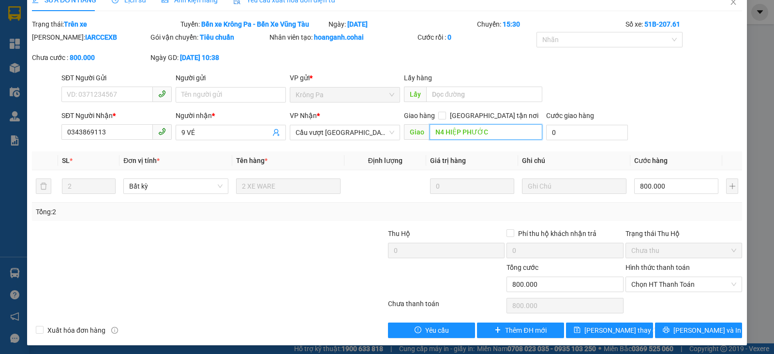
scroll to position [18, 0]
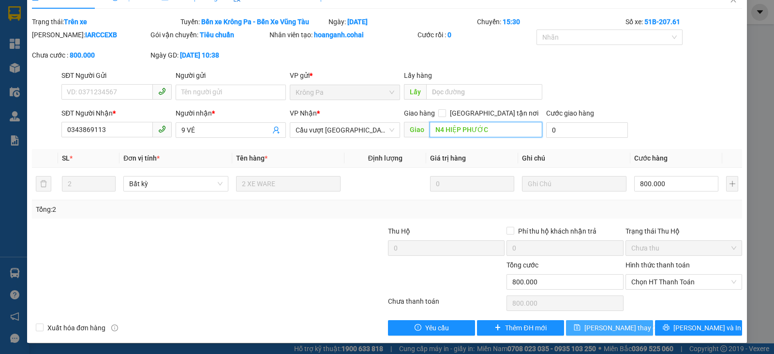
type input "N4 HIỆP PHƯỚC"
click at [580, 326] on icon "save" at bounding box center [577, 327] width 7 height 7
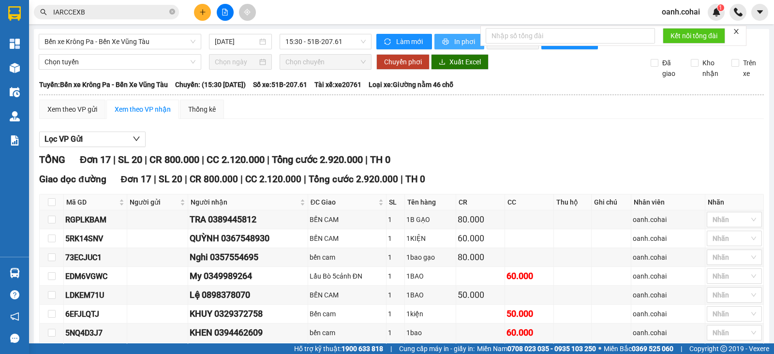
click at [463, 37] on span "In phơi" at bounding box center [465, 41] width 22 height 11
drag, startPoint x: 149, startPoint y: 42, endPoint x: 97, endPoint y: 109, distance: 85.0
click at [149, 42] on span "Bến xe Krông Pa - Bến Xe Vũng Tàu" at bounding box center [119, 41] width 151 height 15
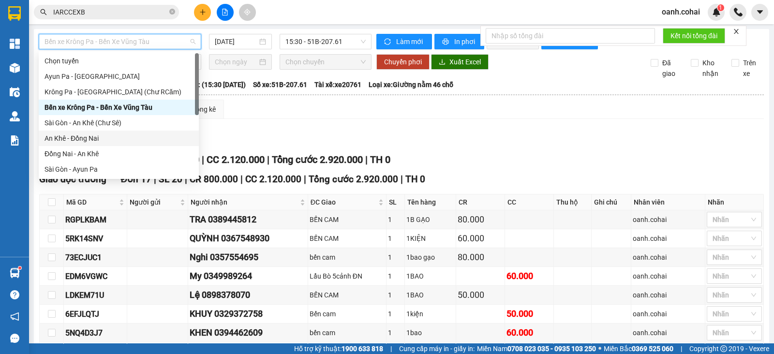
click at [82, 145] on div "An Khê - Đồng Nai" at bounding box center [119, 138] width 160 height 15
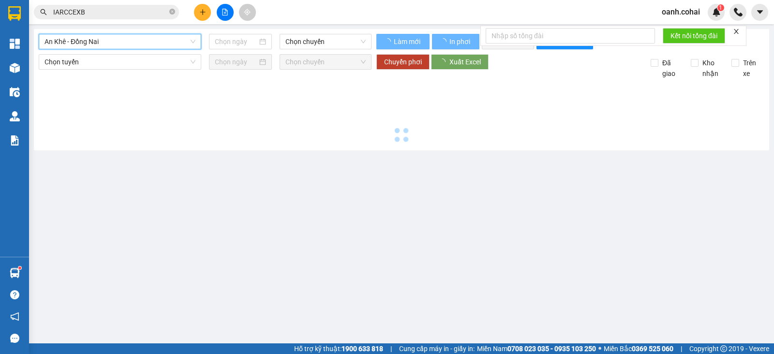
type input "[DATE]"
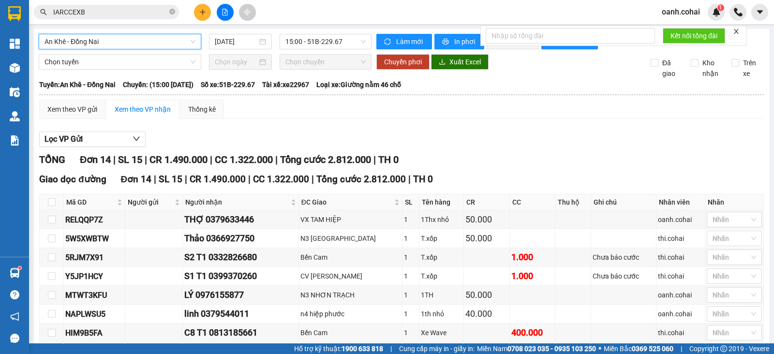
click at [184, 40] on span "An Khê - Đồng Nai" at bounding box center [119, 41] width 151 height 15
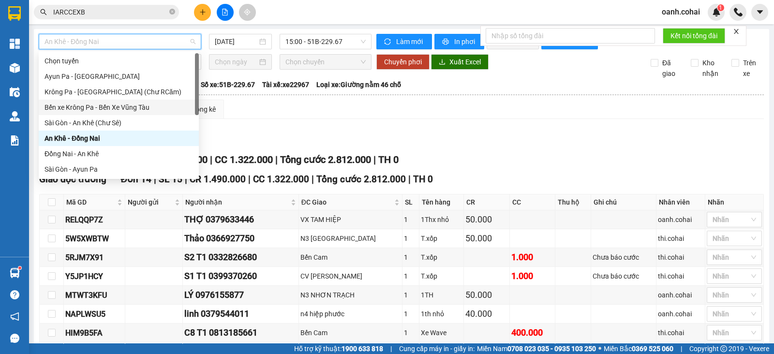
click at [105, 105] on div "Bến xe Krông Pa - Bến Xe Vũng Tàu" at bounding box center [118, 107] width 148 height 11
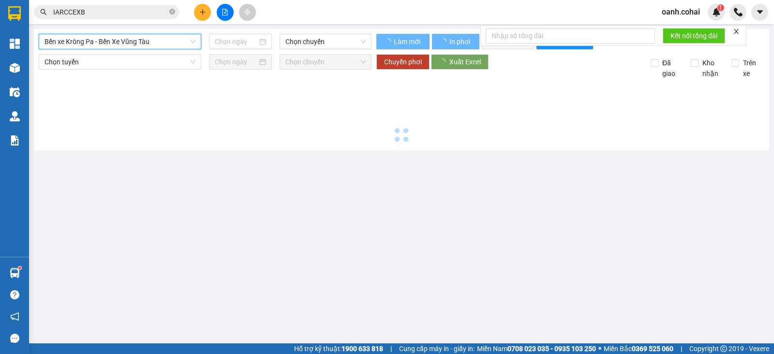
type input "[DATE]"
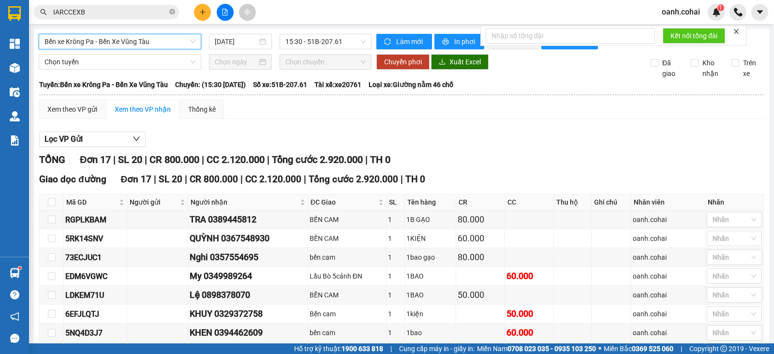
click at [186, 42] on span "Bến xe Krông Pa - Bến Xe Vũng Tàu" at bounding box center [119, 41] width 151 height 15
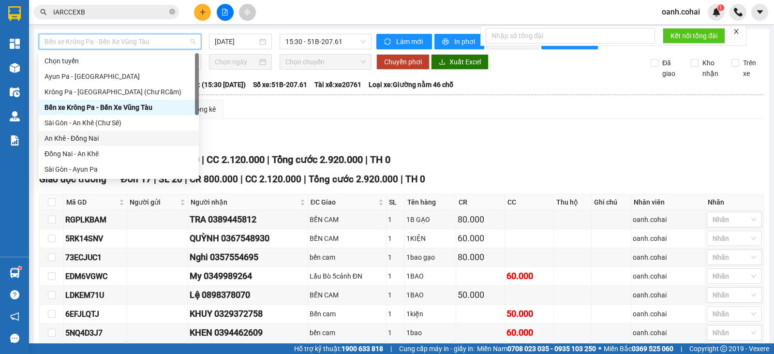
scroll to position [139, 0]
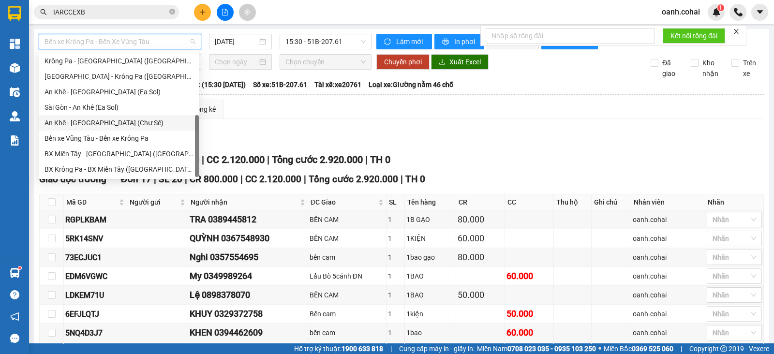
click at [106, 123] on div "An Khê - [GEOGRAPHIC_DATA] (Chư Sê)" at bounding box center [118, 123] width 148 height 11
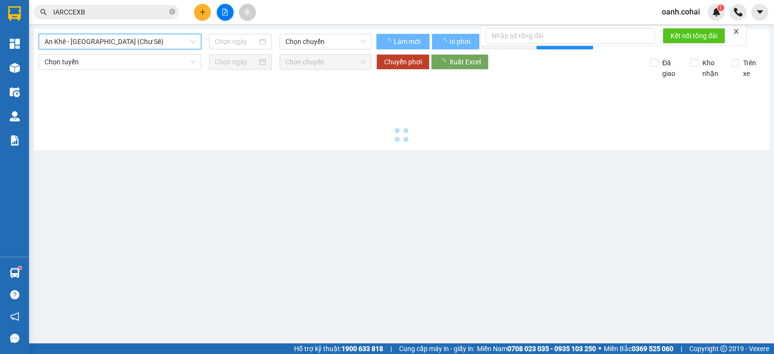
type input "[DATE]"
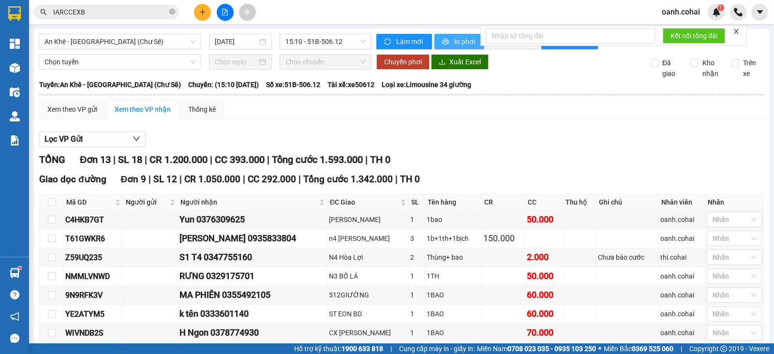
click at [440, 35] on button "In phơi" at bounding box center [459, 41] width 50 height 15
click at [180, 43] on span "An Khê - [GEOGRAPHIC_DATA] (Chư Sê)" at bounding box center [119, 41] width 151 height 15
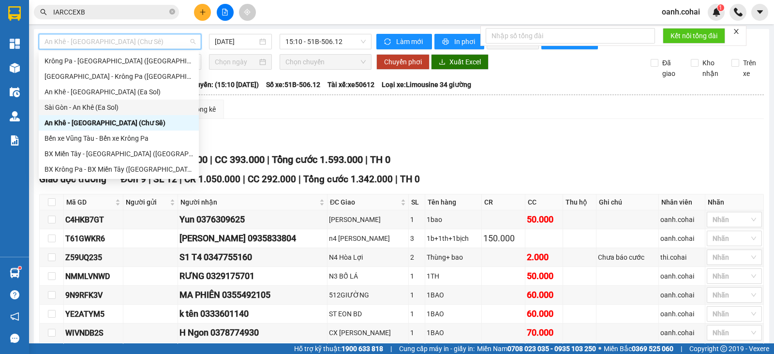
scroll to position [18, 0]
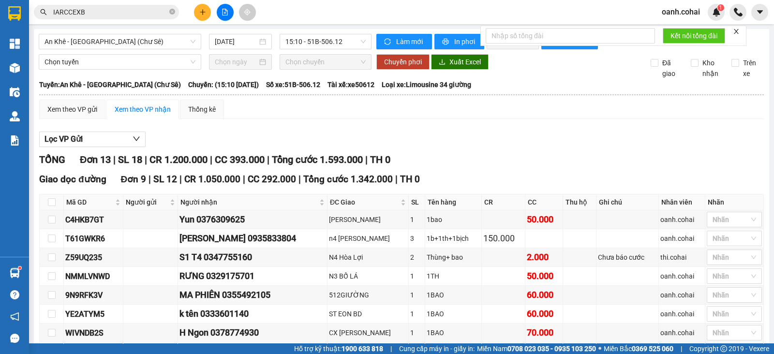
drag, startPoint x: 251, startPoint y: 124, endPoint x: 237, endPoint y: 109, distance: 20.2
click at [250, 119] on div "Xem theo VP gửi Xem theo VP nhận Thống kê" at bounding box center [401, 109] width 724 height 19
click at [176, 45] on span "An Khê - [GEOGRAPHIC_DATA] (Chư Sê)" at bounding box center [119, 41] width 151 height 15
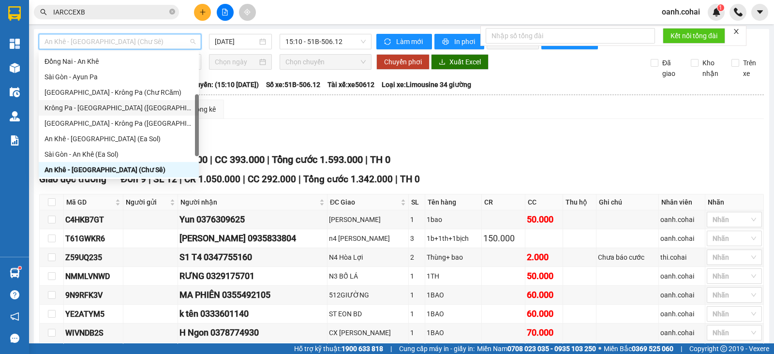
click at [128, 107] on div "Krông Pa - [GEOGRAPHIC_DATA] ([GEOGRAPHIC_DATA])" at bounding box center [118, 108] width 148 height 11
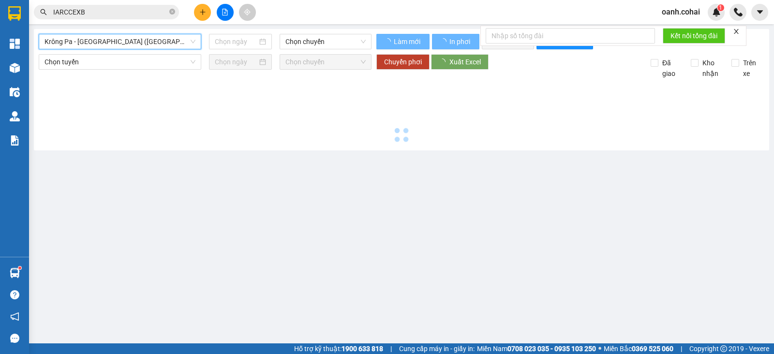
type input "[DATE]"
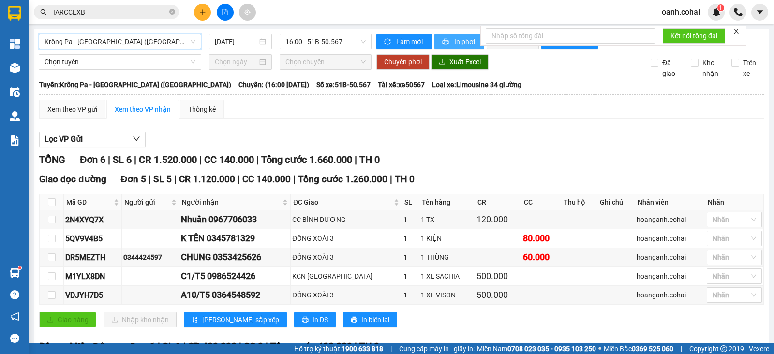
click at [464, 37] on span "In phơi" at bounding box center [465, 41] width 22 height 11
click at [155, 38] on span "Krông Pa - [GEOGRAPHIC_DATA] ([GEOGRAPHIC_DATA])" at bounding box center [119, 41] width 151 height 15
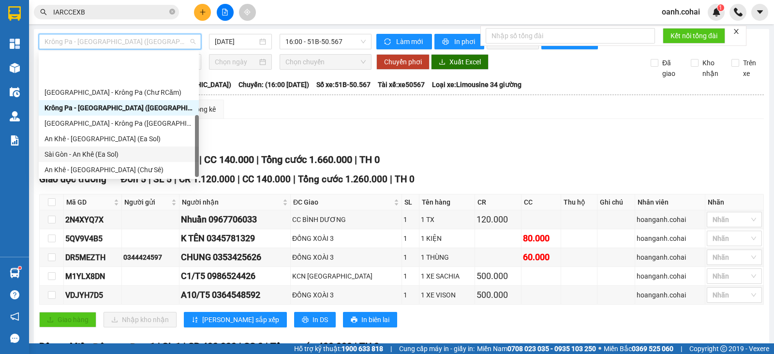
scroll to position [139, 0]
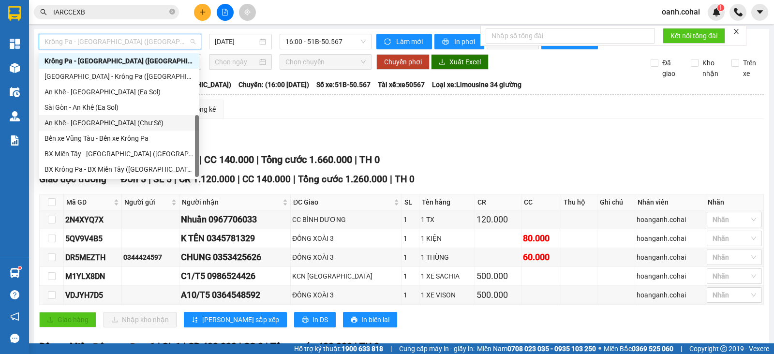
click at [117, 124] on div "An Khê - [GEOGRAPHIC_DATA] (Chư Sê)" at bounding box center [118, 123] width 148 height 11
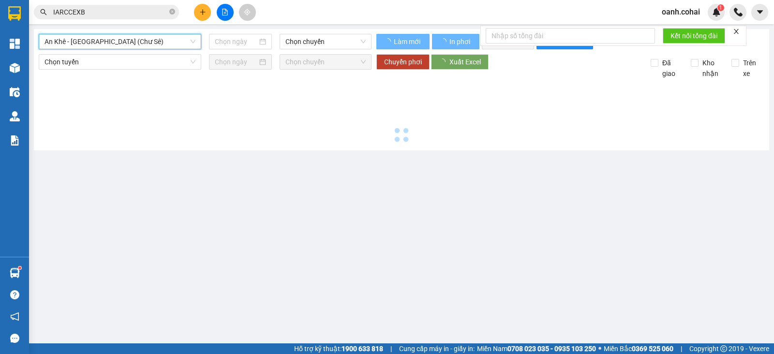
type input "[DATE]"
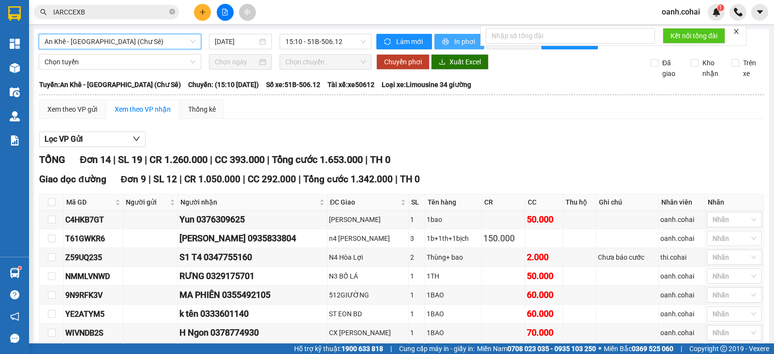
click at [447, 44] on button "In phơi" at bounding box center [459, 41] width 50 height 15
click at [343, 49] on div "An Khê - [GEOGRAPHIC_DATA] (Chư Sê) [DATE] 15:10 - 51B-506.12" at bounding box center [205, 41] width 333 height 15
click at [347, 39] on span "15:10 - 51B-506.12" at bounding box center [325, 41] width 80 height 15
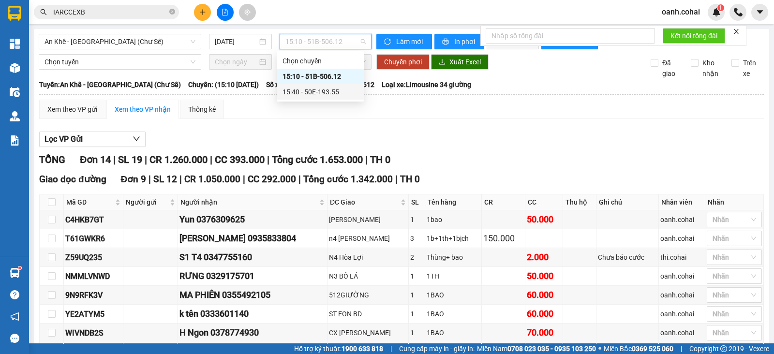
click at [323, 90] on div "15:40 - 50E-193.55" at bounding box center [319, 92] width 75 height 11
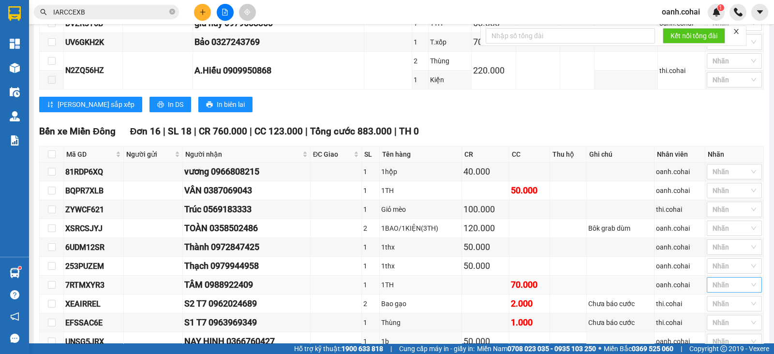
scroll to position [537, 0]
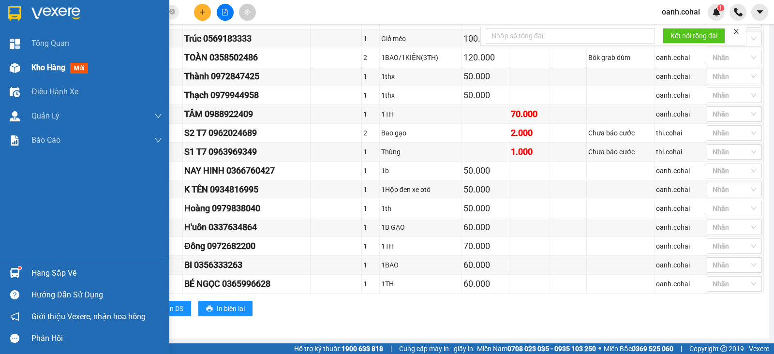
click at [50, 69] on span "Kho hàng" at bounding box center [48, 67] width 34 height 9
click at [51, 69] on span "Kho hàng" at bounding box center [48, 67] width 34 height 9
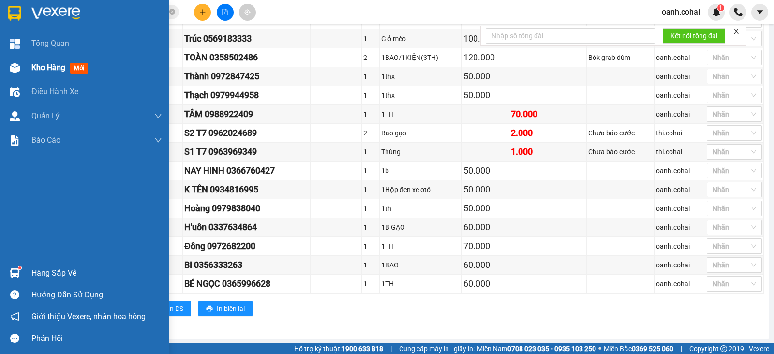
click at [51, 69] on span "Kho hàng" at bounding box center [48, 67] width 34 height 9
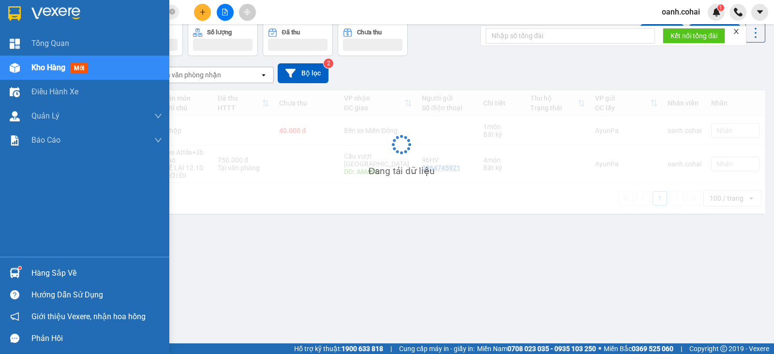
scroll to position [44, 0]
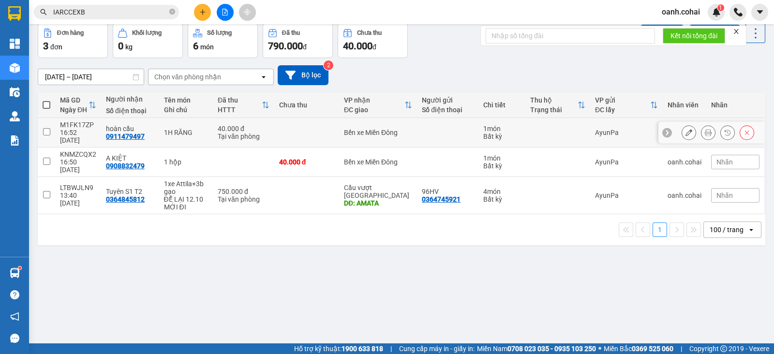
drag, startPoint x: 266, startPoint y: 125, endPoint x: 252, endPoint y: 158, distance: 35.8
click at [265, 132] on td "40.000 đ Tại văn phòng" at bounding box center [243, 133] width 61 height 30
checkbox input "true"
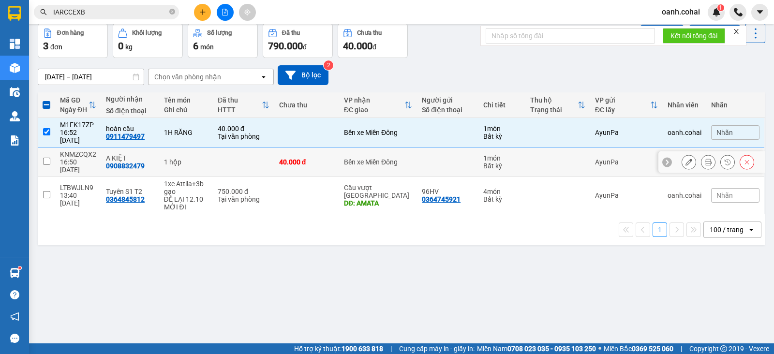
drag, startPoint x: 262, startPoint y: 146, endPoint x: 303, endPoint y: 133, distance: 43.6
click at [262, 148] on td at bounding box center [243, 163] width 61 height 30
checkbox input "true"
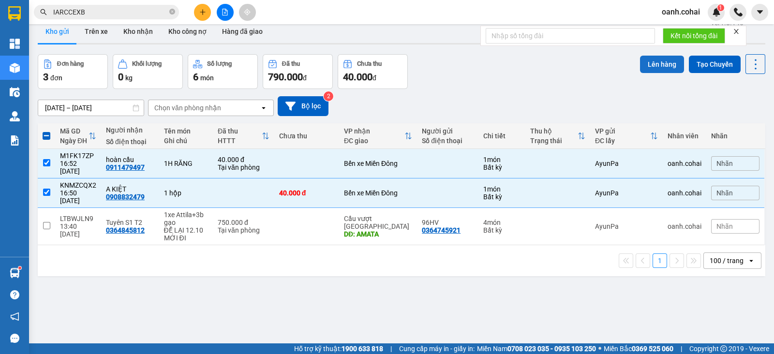
scroll to position [0, 0]
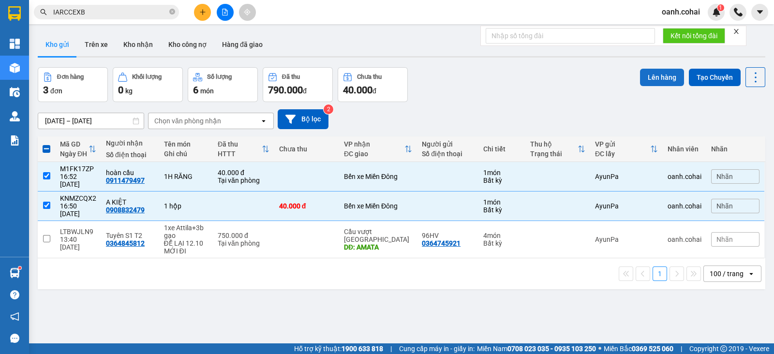
click at [649, 78] on button "Lên hàng" at bounding box center [662, 77] width 44 height 17
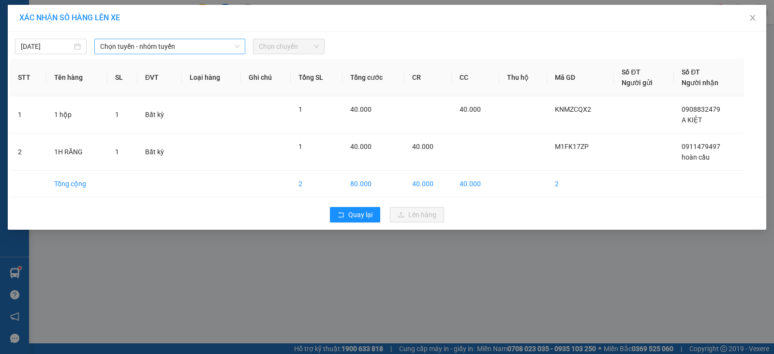
click at [207, 47] on span "Chọn tuyến - nhóm tuyến" at bounding box center [169, 46] width 139 height 15
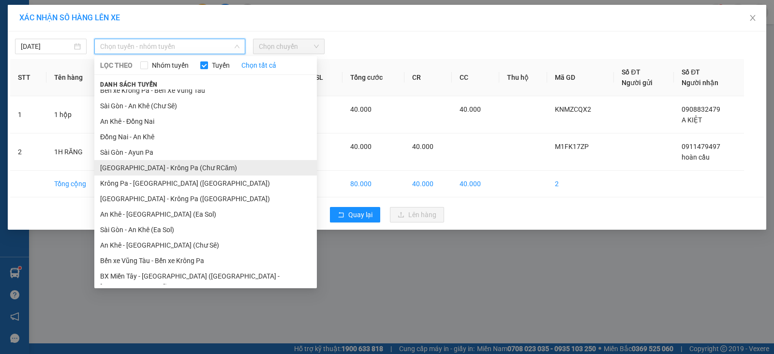
scroll to position [53, 0]
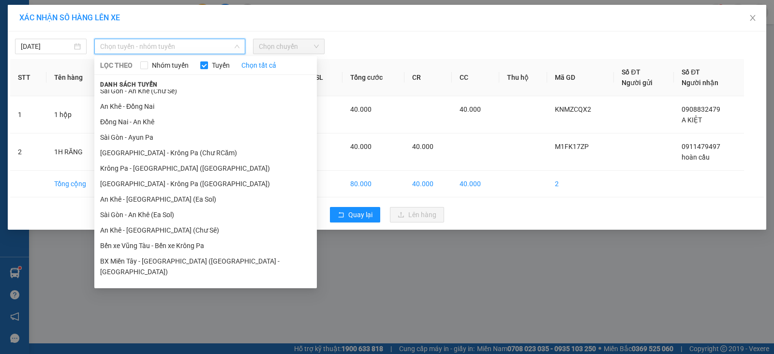
click at [165, 229] on li "An Khê - [GEOGRAPHIC_DATA] (Chư Sê)" at bounding box center [205, 229] width 222 height 15
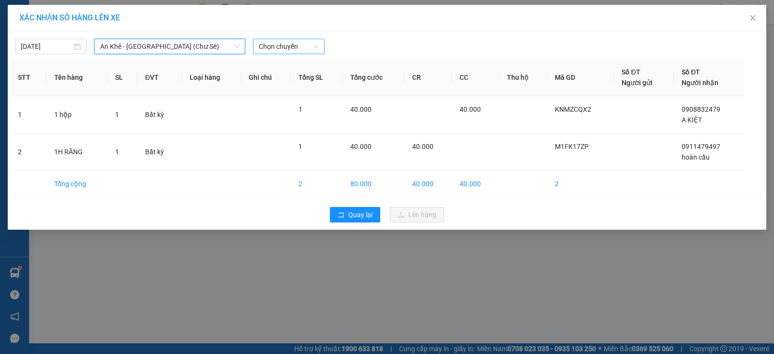
click at [307, 48] on span "Chọn chuyến" at bounding box center [289, 46] width 60 height 15
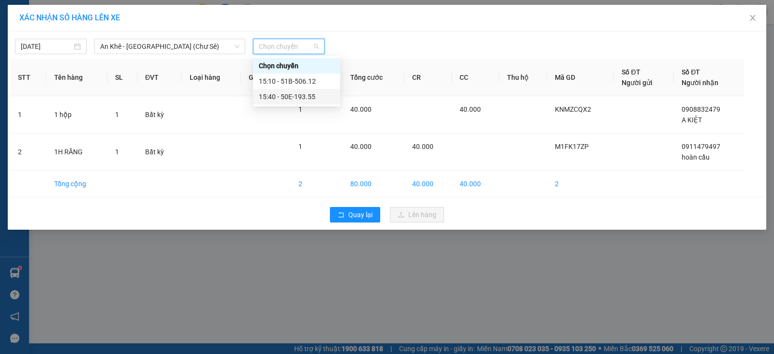
click at [302, 98] on div "15:40 - 50E-193.55" at bounding box center [296, 96] width 75 height 11
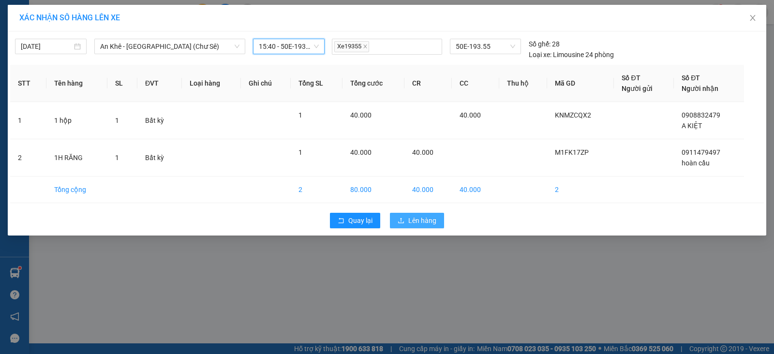
click at [420, 221] on span "Lên hàng" at bounding box center [422, 220] width 28 height 11
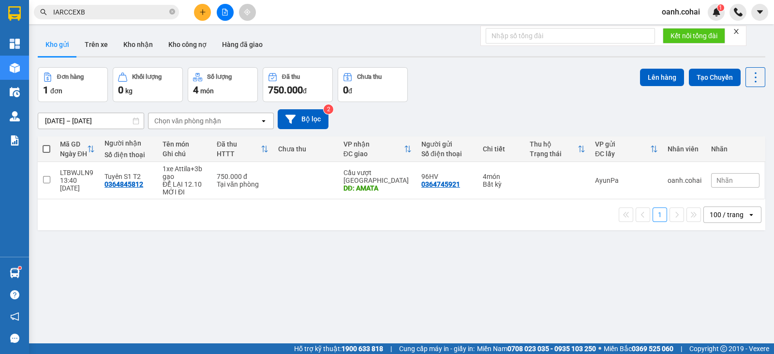
click at [208, 7] on button at bounding box center [202, 12] width 17 height 17
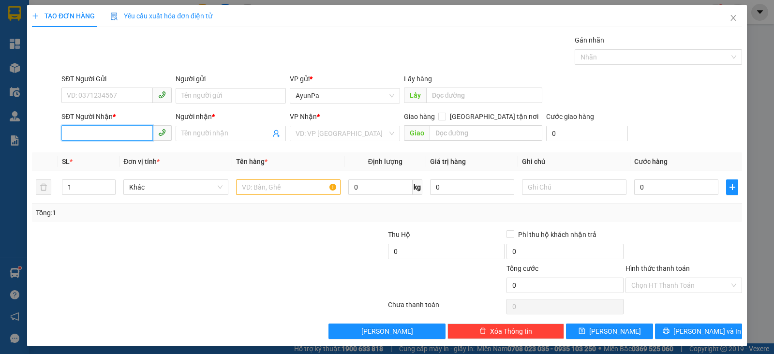
click at [116, 137] on input "SĐT Người Nhận *" at bounding box center [106, 132] width 91 height 15
type input "0985757168"
click at [116, 145] on div "0985757168 - Đăng Sg T6" at bounding box center [115, 152] width 109 height 15
type input "Đăng Sg T6"
type input "0985757168"
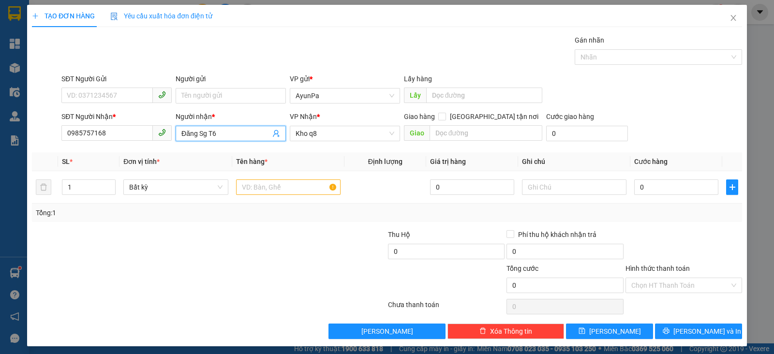
click at [225, 134] on input "Đăng Sg T6" at bounding box center [225, 133] width 89 height 11
click at [342, 135] on span "Kho q8" at bounding box center [344, 133] width 99 height 15
type input "Đăng Sg"
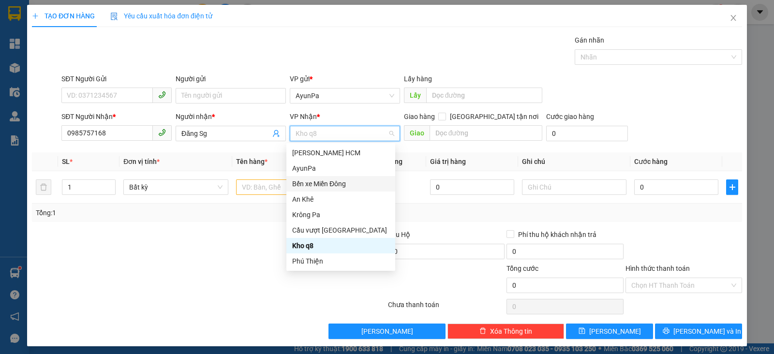
click at [315, 182] on div "Bến xe Miền Đông" at bounding box center [340, 183] width 97 height 11
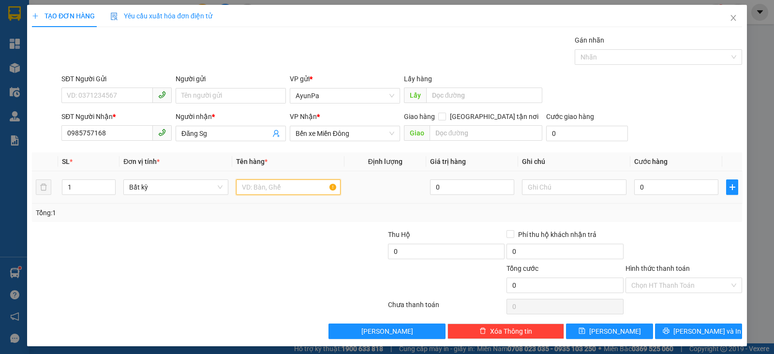
click at [269, 187] on input "text" at bounding box center [288, 186] width 104 height 15
type input "1 BỊCH ĐEN"
click at [641, 192] on input "0" at bounding box center [676, 186] width 84 height 15
type input "5"
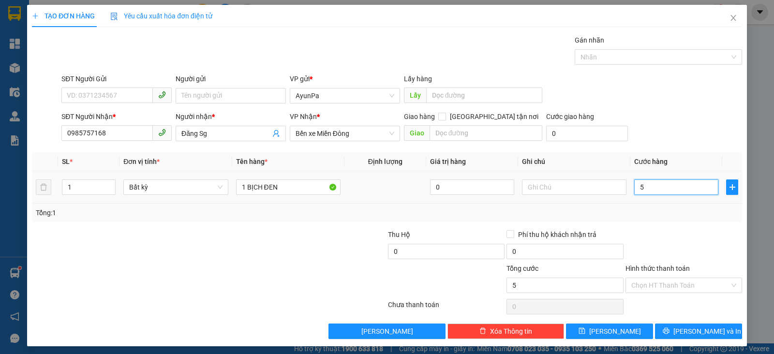
type input "5"
type input "50"
type input "50.000"
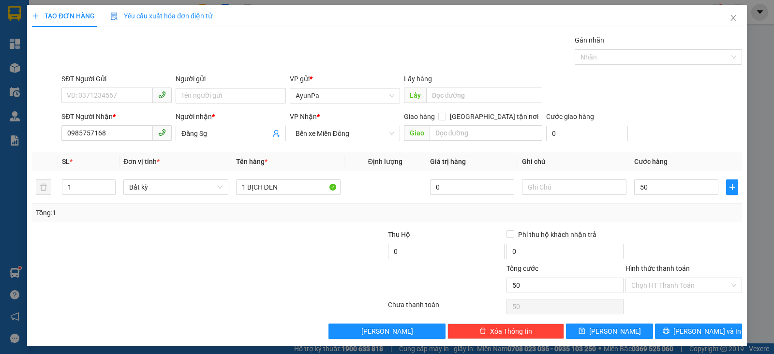
type input "50.000"
click at [677, 221] on div "Transit Pickup Surcharge Ids Transit Deliver Surcharge Ids Transit Deliver Surc…" at bounding box center [387, 187] width 710 height 304
click at [667, 329] on button "[PERSON_NAME] và In" at bounding box center [698, 331] width 87 height 15
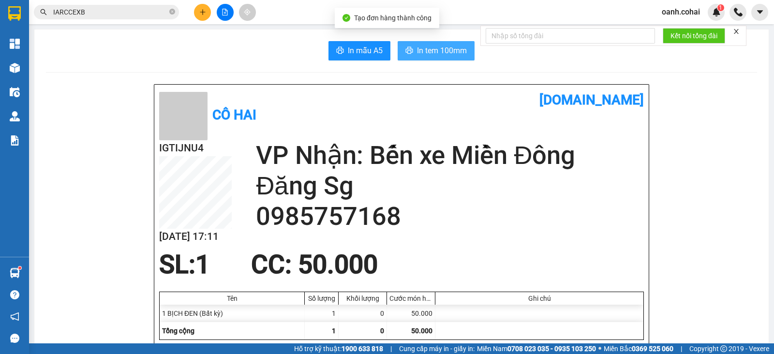
click at [417, 47] on span "In tem 100mm" at bounding box center [442, 50] width 50 height 12
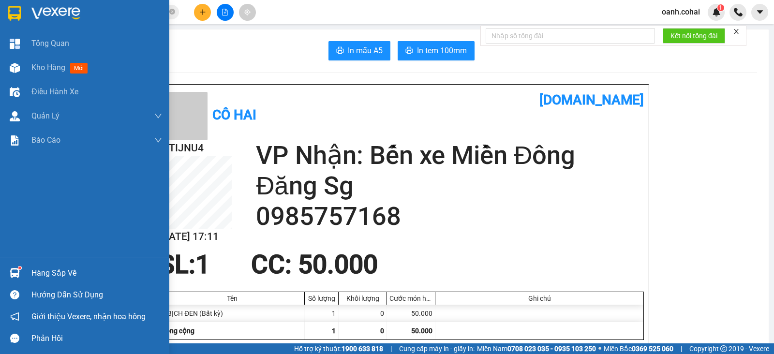
drag, startPoint x: 35, startPoint y: 71, endPoint x: 82, endPoint y: 1, distance: 84.4
click at [36, 71] on span "Kho hàng" at bounding box center [48, 67] width 34 height 9
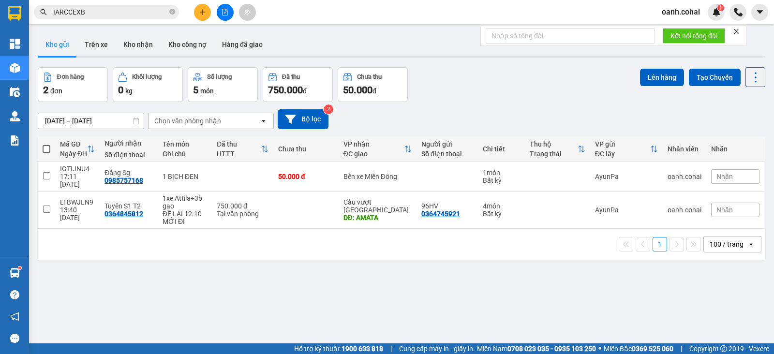
click at [222, 174] on td at bounding box center [242, 177] width 61 height 30
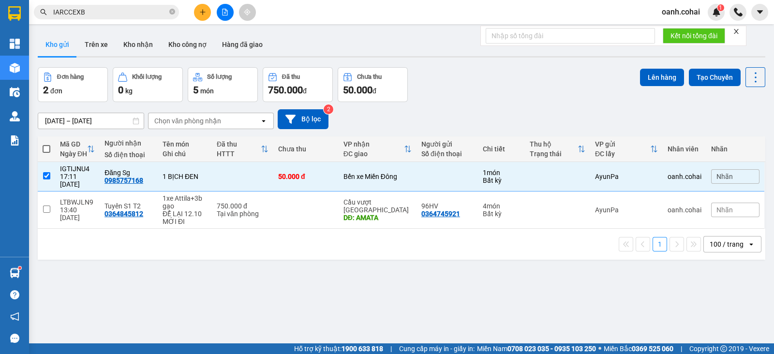
checkbox input "true"
click at [643, 74] on button "Lên hàng" at bounding box center [662, 77] width 44 height 17
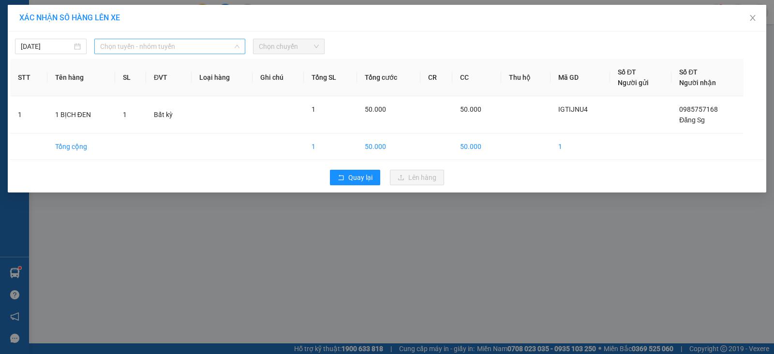
click at [215, 53] on span "Chọn tuyến - nhóm tuyến" at bounding box center [169, 46] width 139 height 15
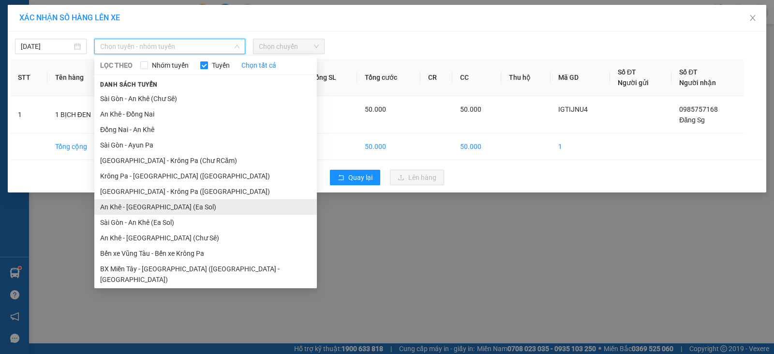
scroll to position [53, 0]
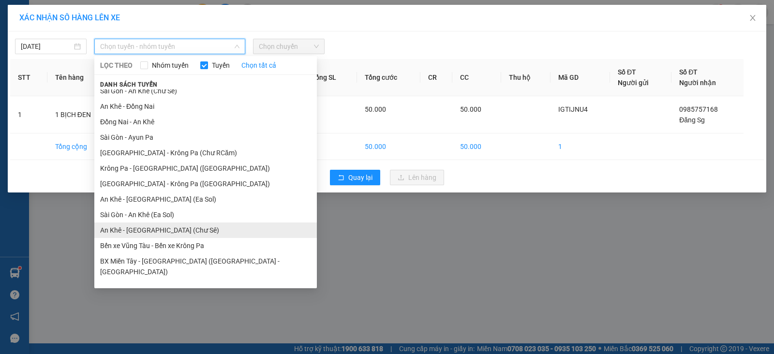
click at [181, 232] on li "An Khê - [GEOGRAPHIC_DATA] (Chư Sê)" at bounding box center [205, 229] width 222 height 15
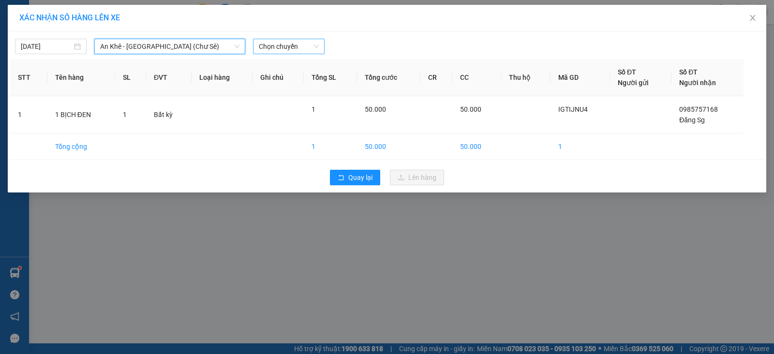
click at [314, 44] on span "Chọn chuyến" at bounding box center [289, 46] width 60 height 15
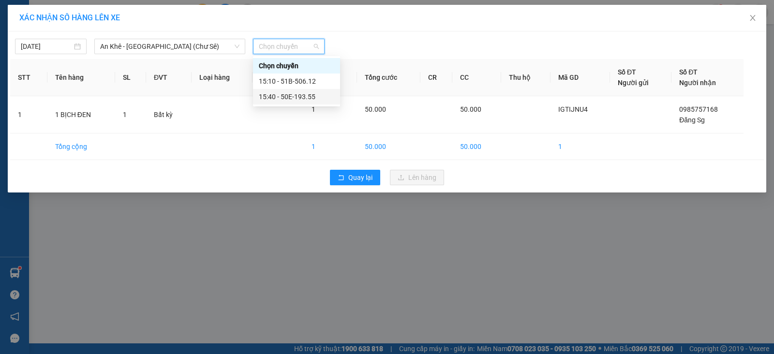
click at [306, 99] on div "15:40 - 50E-193.55" at bounding box center [296, 96] width 75 height 11
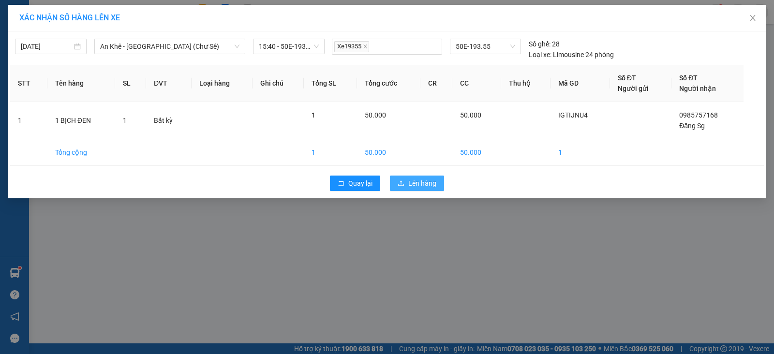
click at [420, 182] on span "Lên hàng" at bounding box center [422, 183] width 28 height 11
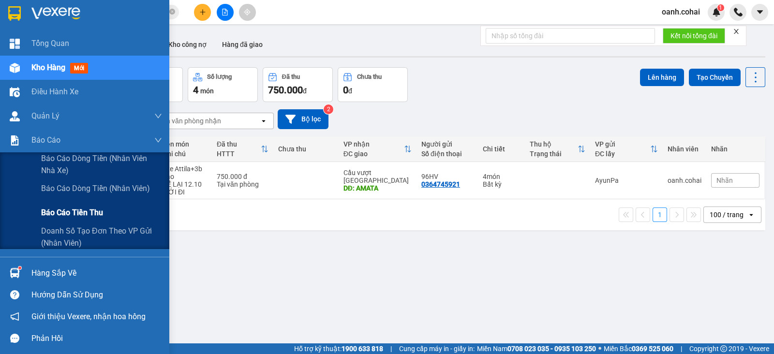
click at [74, 207] on div "Báo cáo tiền thu" at bounding box center [101, 213] width 121 height 24
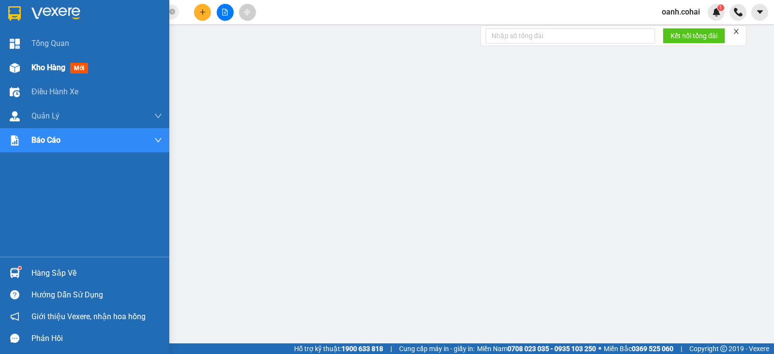
click at [36, 64] on span "Kho hàng" at bounding box center [48, 67] width 34 height 9
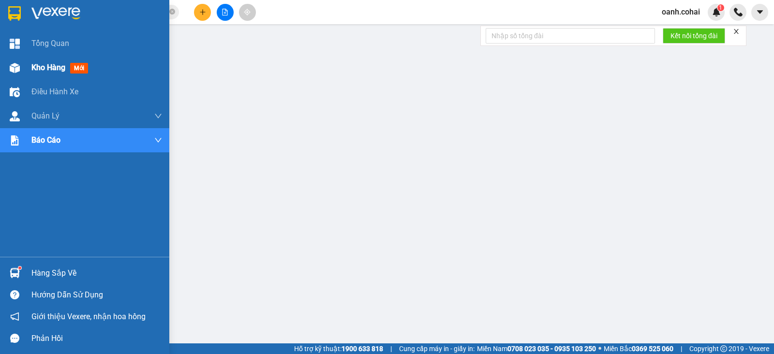
click at [44, 72] on span "Kho hàng" at bounding box center [48, 67] width 34 height 9
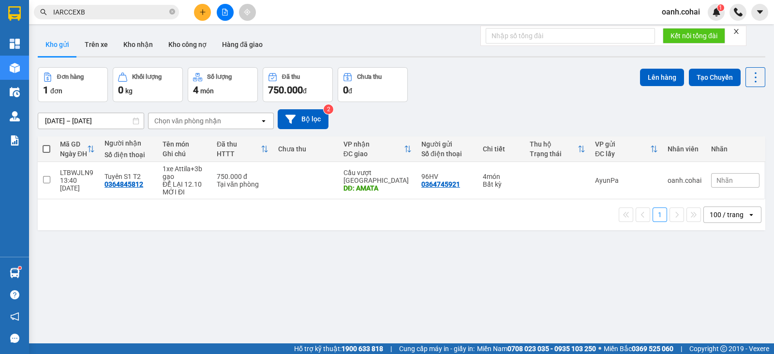
click at [225, 11] on button at bounding box center [225, 12] width 17 height 17
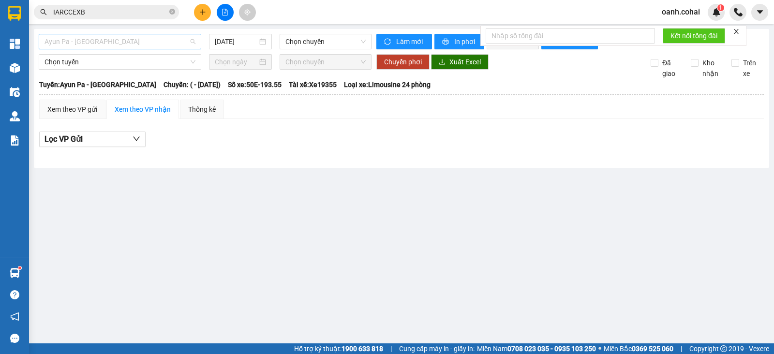
click at [154, 37] on span "Ayun Pa - [GEOGRAPHIC_DATA]" at bounding box center [119, 41] width 151 height 15
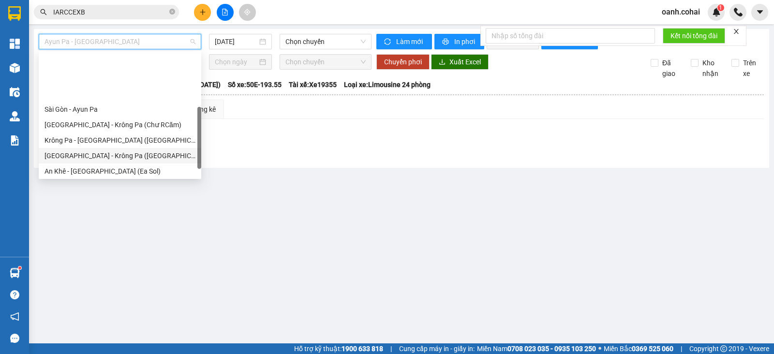
scroll to position [120, 0]
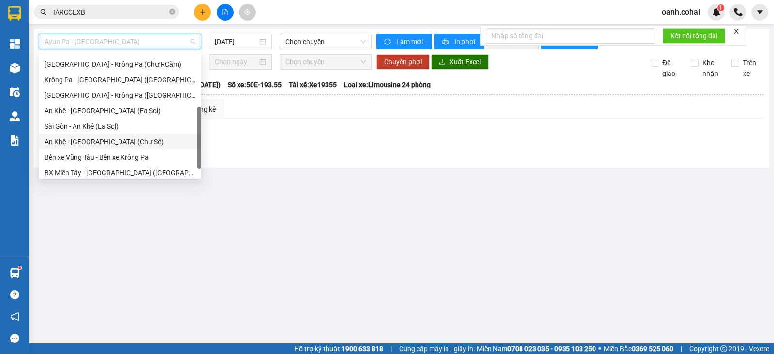
click at [107, 136] on div "An Khê - [GEOGRAPHIC_DATA] (Chư Sê)" at bounding box center [119, 141] width 151 height 11
type input "[DATE]"
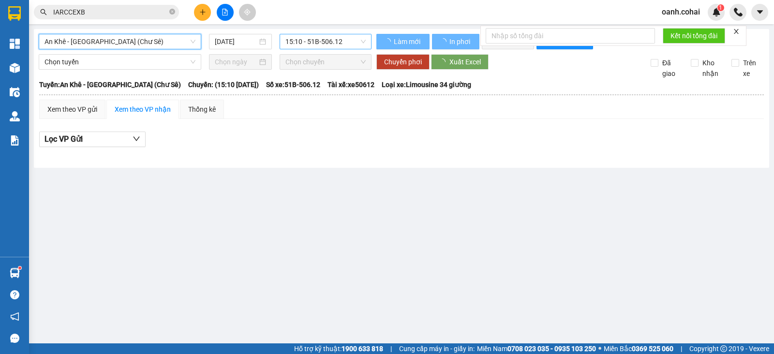
drag, startPoint x: 347, startPoint y: 38, endPoint x: 344, endPoint y: 42, distance: 5.2
click at [346, 38] on span "15:10 - 51B-506.12" at bounding box center [325, 41] width 80 height 15
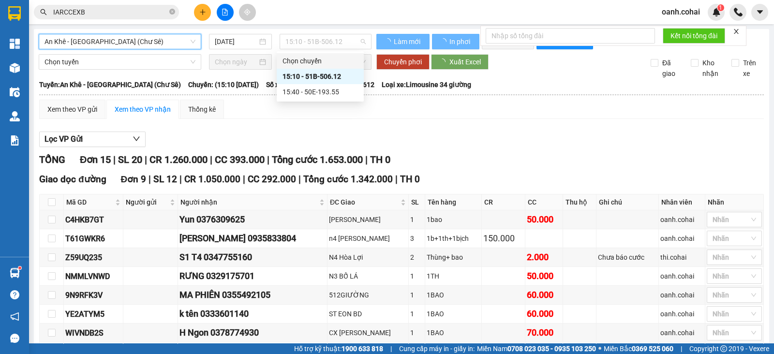
click at [314, 94] on div "15:40 - 50E-193.55" at bounding box center [319, 92] width 75 height 11
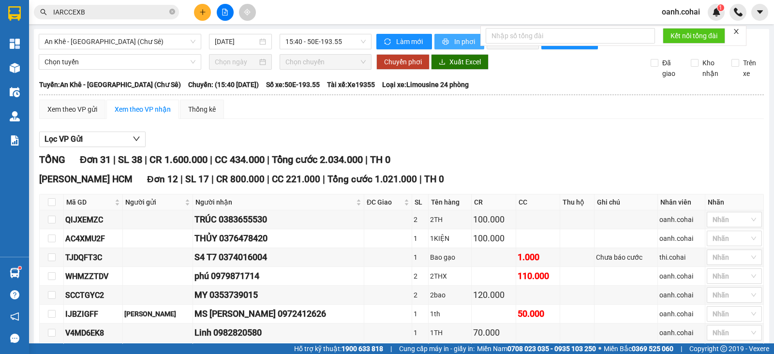
click at [462, 37] on span "In phơi" at bounding box center [465, 41] width 22 height 11
click at [454, 42] on span "In phơi" at bounding box center [465, 41] width 22 height 11
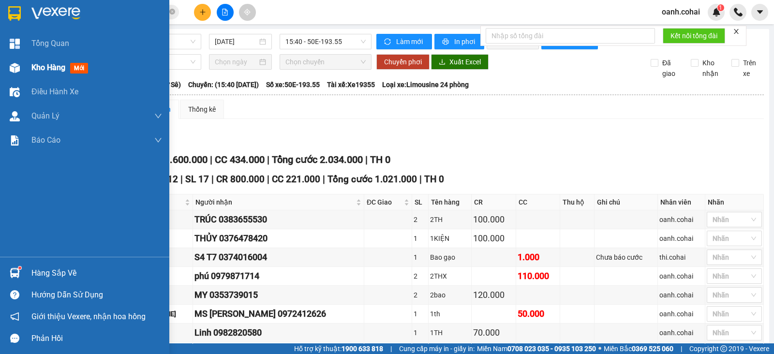
drag, startPoint x: 22, startPoint y: 58, endPoint x: 41, endPoint y: 66, distance: 20.8
click at [24, 59] on div "Kho hàng mới" at bounding box center [84, 68] width 169 height 24
click at [41, 66] on span "Kho hàng" at bounding box center [48, 67] width 34 height 9
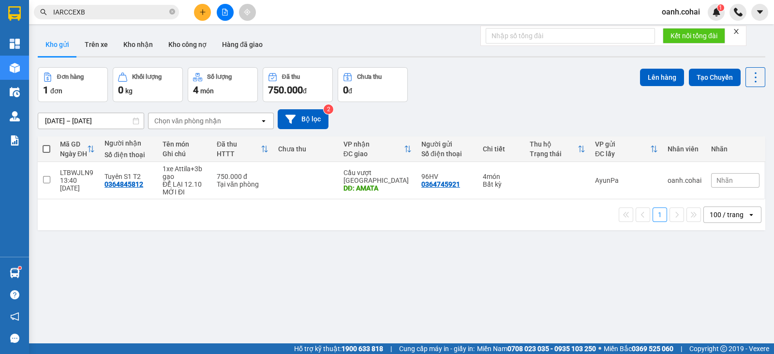
click at [220, 14] on button at bounding box center [225, 12] width 17 height 17
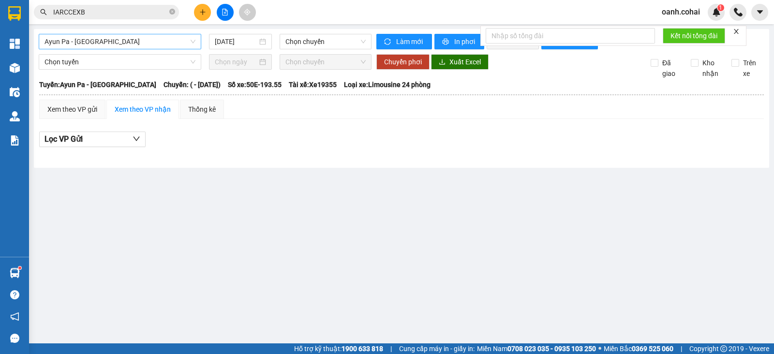
click at [172, 44] on span "Ayun Pa - [GEOGRAPHIC_DATA]" at bounding box center [119, 41] width 151 height 15
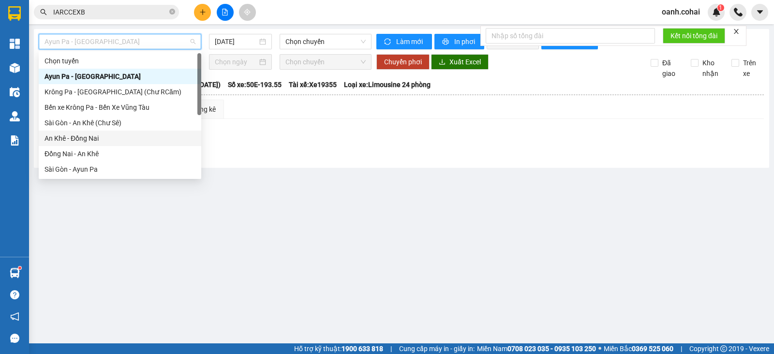
click at [95, 137] on div "An Khê - Đồng Nai" at bounding box center [119, 138] width 151 height 11
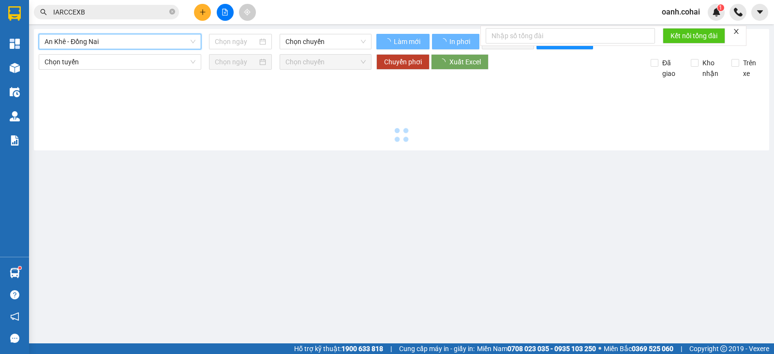
type input "[DATE]"
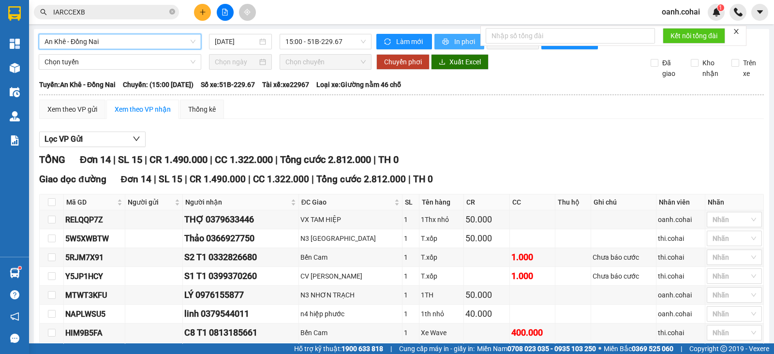
click at [454, 37] on span "In phơi" at bounding box center [465, 41] width 22 height 11
click at [181, 36] on span "An Khê - Đồng Nai" at bounding box center [119, 41] width 151 height 15
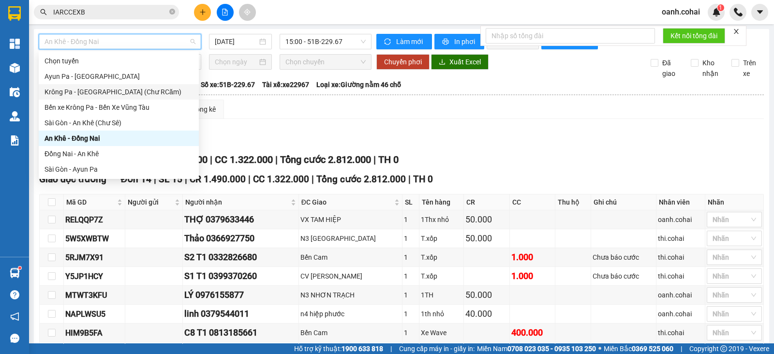
click at [121, 93] on div "Krông Pa - [GEOGRAPHIC_DATA] (Chư RCăm)" at bounding box center [118, 92] width 148 height 11
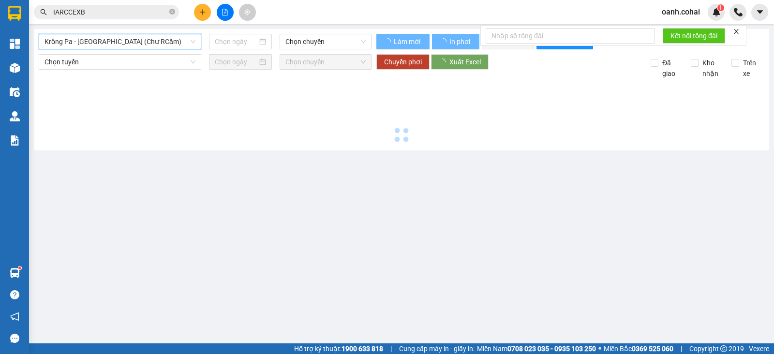
type input "[DATE]"
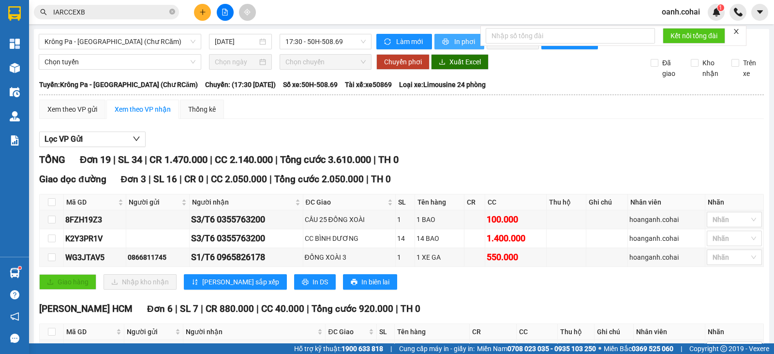
click at [459, 44] on span "In phơi" at bounding box center [465, 41] width 22 height 11
click at [187, 42] on span "Krông Pa - [GEOGRAPHIC_DATA] (Chư RCăm)" at bounding box center [119, 41] width 151 height 15
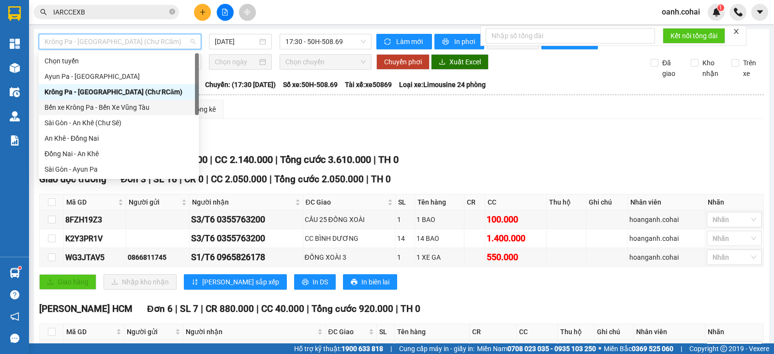
click at [106, 105] on div "Bến xe Krông Pa - Bến Xe Vũng Tàu" at bounding box center [118, 107] width 148 height 11
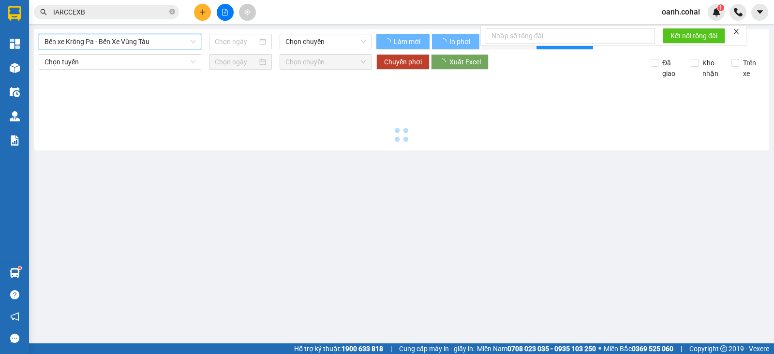
click at [122, 41] on span "Bến xe Krông Pa - Bến Xe Vũng Tàu" at bounding box center [119, 41] width 151 height 15
type input "[DATE]"
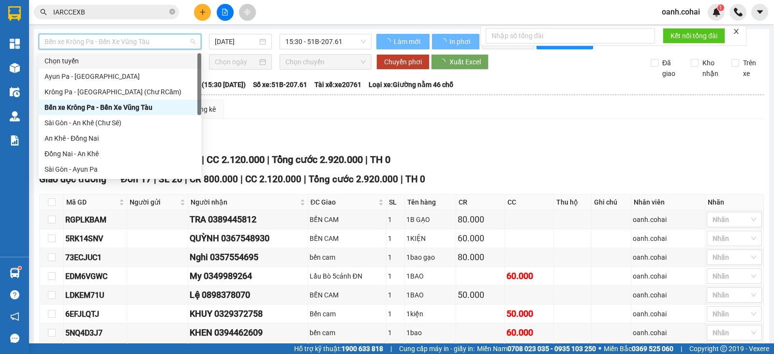
click at [154, 45] on span "Bến xe Krông Pa - Bến Xe Vũng Tàu" at bounding box center [119, 41] width 151 height 15
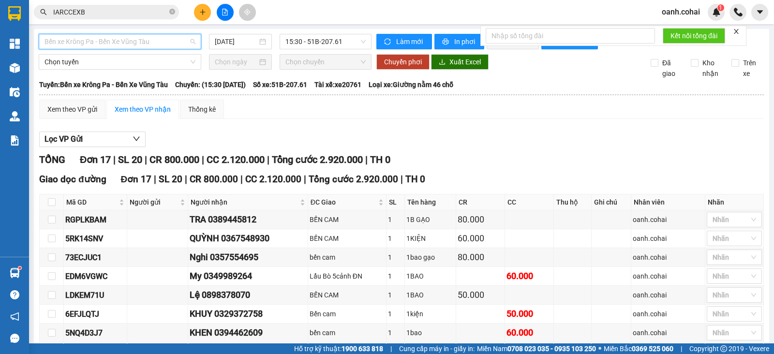
click at [149, 47] on span "Bến xe Krông Pa - Bến Xe Vũng Tàu" at bounding box center [119, 41] width 151 height 15
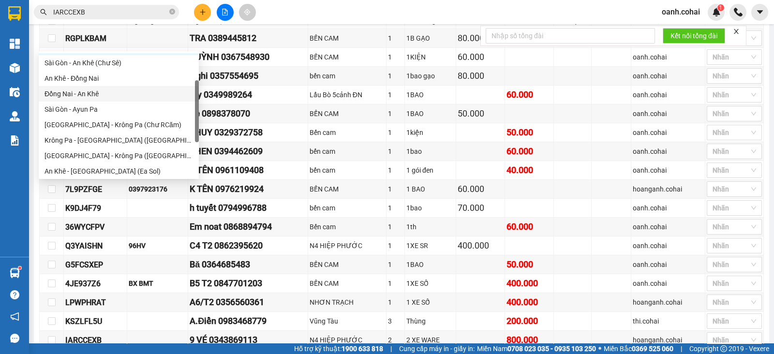
scroll to position [139, 0]
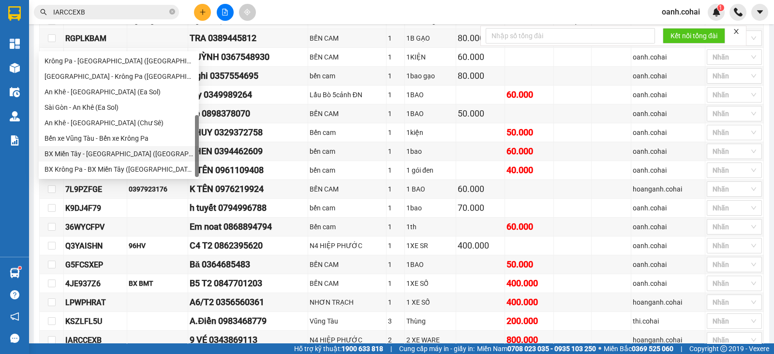
click at [95, 154] on div "BX Miền Tây - [GEOGRAPHIC_DATA] ([GEOGRAPHIC_DATA] - [GEOGRAPHIC_DATA])" at bounding box center [118, 153] width 148 height 11
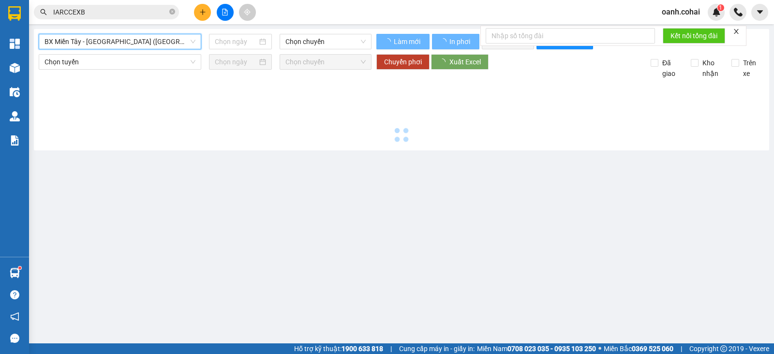
scroll to position [0, 0]
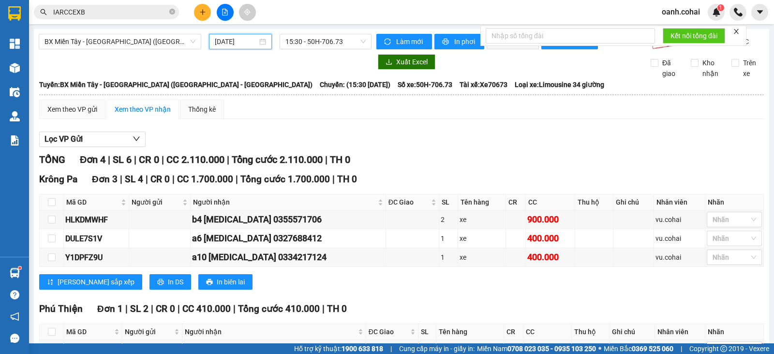
click at [237, 41] on input "[DATE]" at bounding box center [236, 41] width 43 height 11
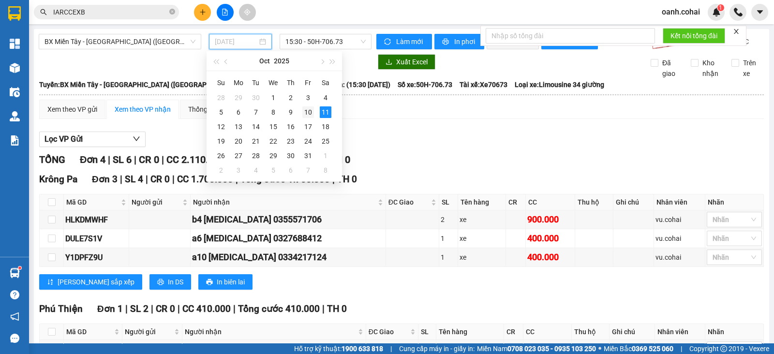
click at [310, 117] on div "10" at bounding box center [308, 112] width 12 height 12
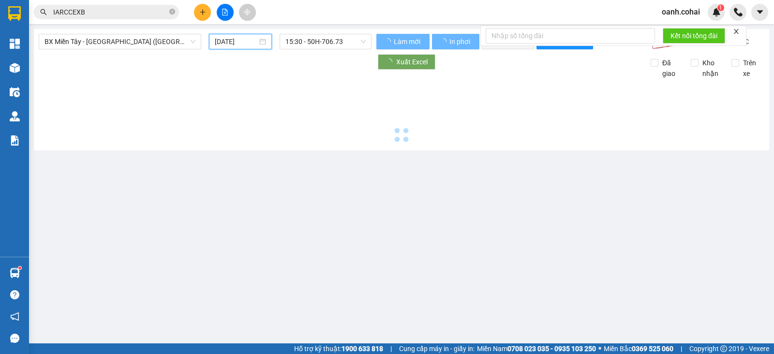
type input "[DATE]"
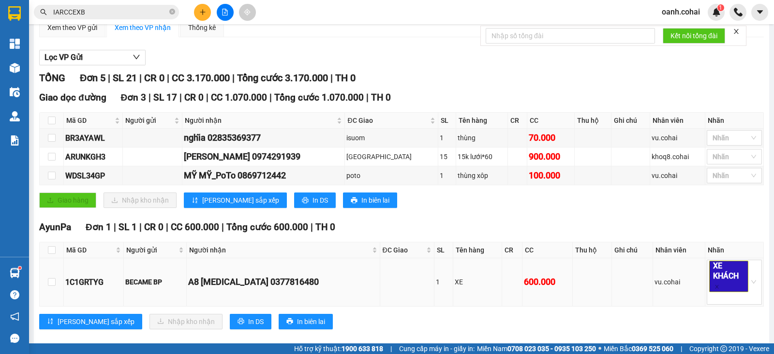
scroll to position [71, 0]
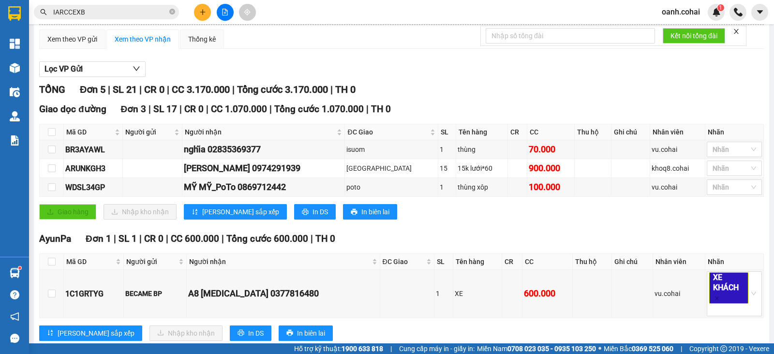
click at [202, 15] on button at bounding box center [202, 12] width 17 height 17
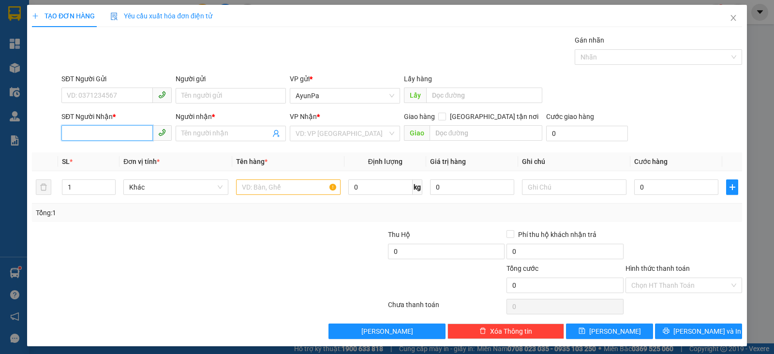
click at [109, 135] on input "SĐT Người Nhận *" at bounding box center [106, 132] width 91 height 15
type input "0971150151"
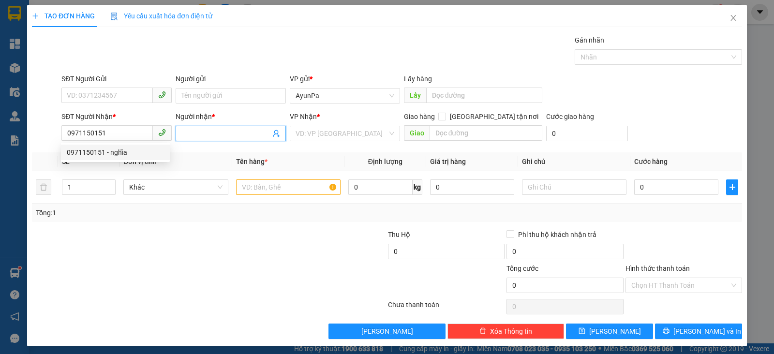
click at [206, 128] on input "Người nhận *" at bounding box center [225, 133] width 89 height 11
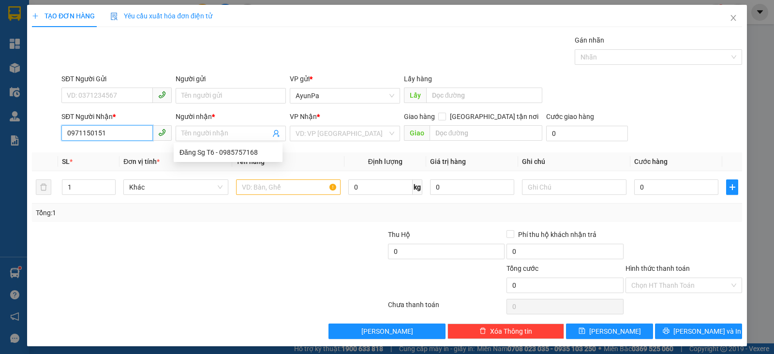
click at [143, 127] on input "0971150151" at bounding box center [106, 132] width 91 height 15
click at [135, 157] on div "0971150151 - nghĩa" at bounding box center [115, 152] width 97 height 11
type input "nghĩa"
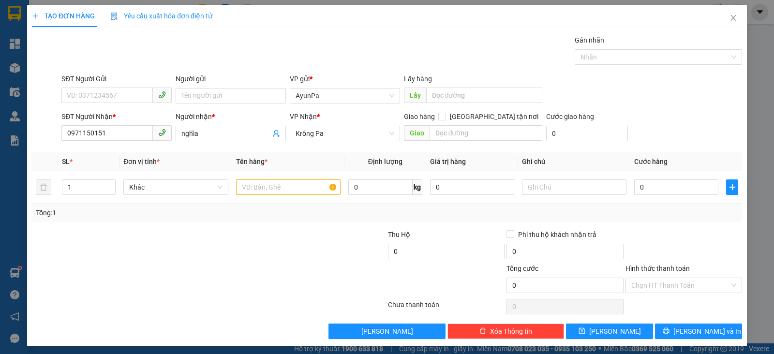
click at [456, 141] on div "Giao hàng [GEOGRAPHIC_DATA] tận nơi [GEOGRAPHIC_DATA]" at bounding box center [473, 128] width 139 height 34
click at [452, 120] on div "Giao hàng [GEOGRAPHIC_DATA] tận nơi" at bounding box center [473, 116] width 139 height 11
click at [435, 124] on div "Giao hàng [GEOGRAPHIC_DATA] tận nơi" at bounding box center [473, 118] width 139 height 15
click at [438, 130] on input "text" at bounding box center [485, 132] width 113 height 15
type input "e"
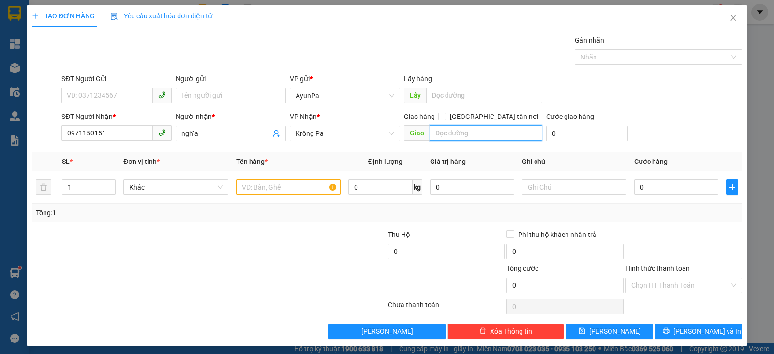
type input "E"
type input "Ẽ"
type input "EXIM"
click at [292, 200] on td at bounding box center [288, 187] width 112 height 32
click at [292, 183] on input "text" at bounding box center [288, 186] width 104 height 15
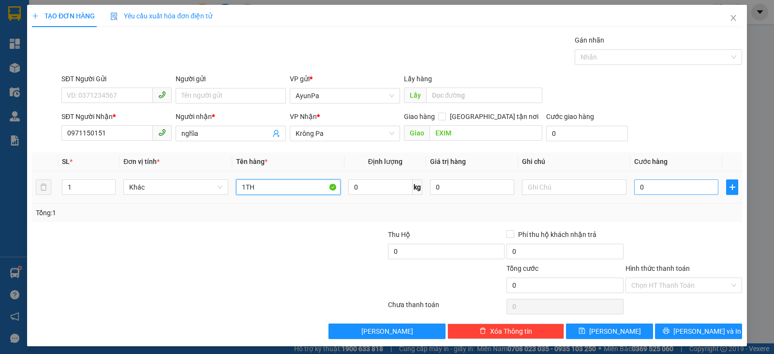
type input "1TH"
click at [660, 191] on input "0" at bounding box center [676, 186] width 84 height 15
type input "6"
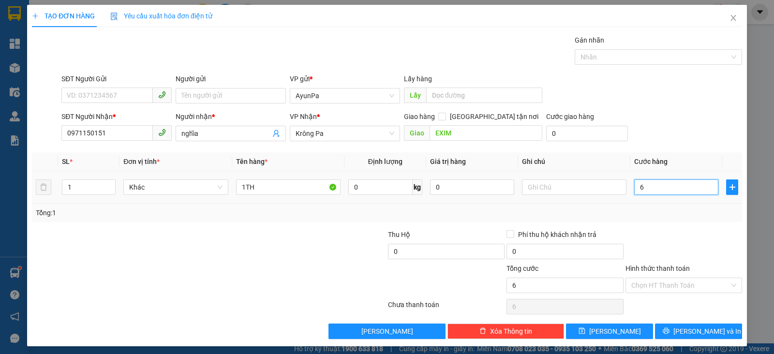
type input "60"
type input "60.000"
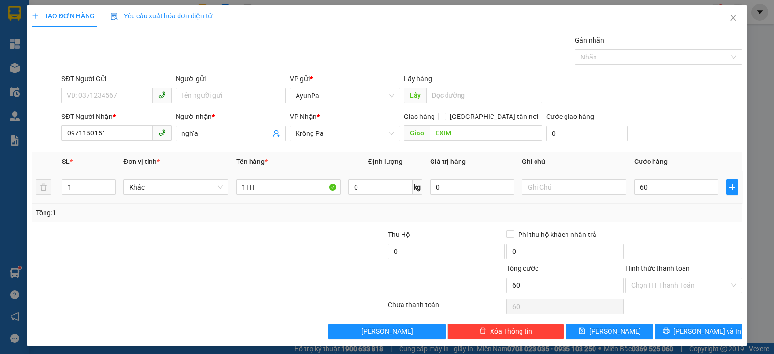
type input "60.000"
click at [664, 209] on div "Tổng: 1" at bounding box center [387, 212] width 702 height 11
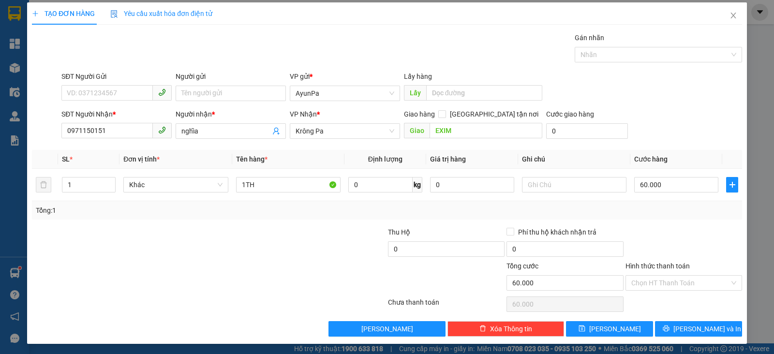
scroll to position [3, 0]
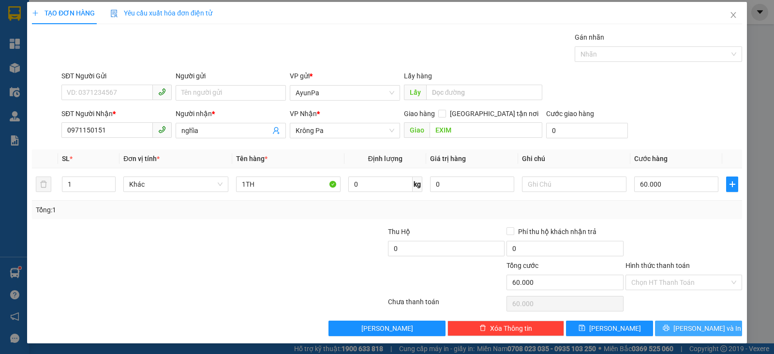
click at [666, 323] on button "[PERSON_NAME] và In" at bounding box center [698, 328] width 87 height 15
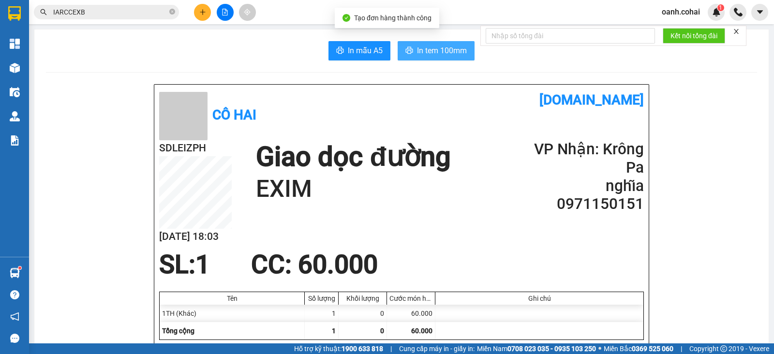
click at [424, 49] on span "In tem 100mm" at bounding box center [442, 50] width 50 height 12
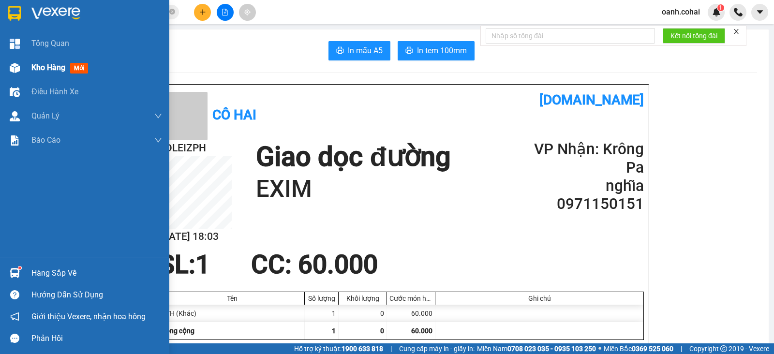
drag, startPoint x: 45, startPoint y: 69, endPoint x: 71, endPoint y: 67, distance: 25.7
click at [45, 69] on span "Kho hàng" at bounding box center [48, 67] width 34 height 9
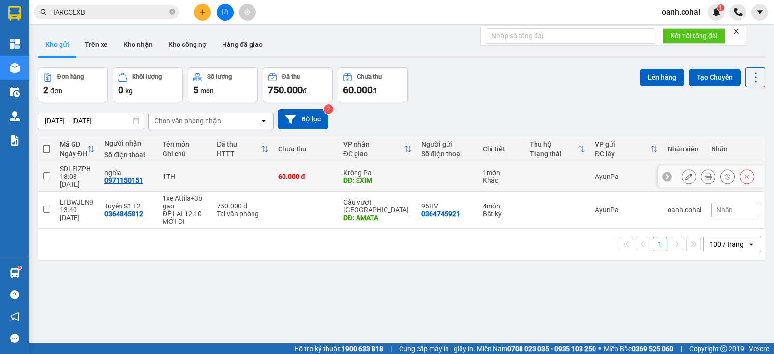
click at [682, 172] on button at bounding box center [689, 176] width 14 height 17
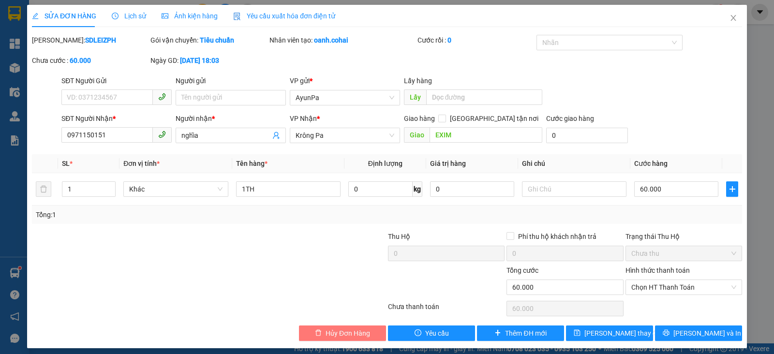
click at [329, 330] on span "Hủy Đơn Hàng" at bounding box center [347, 333] width 44 height 11
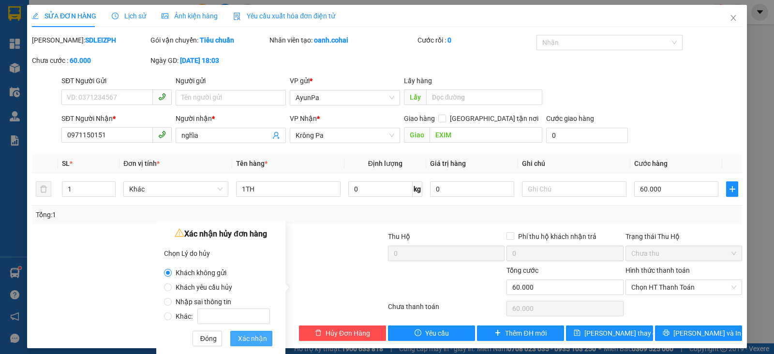
click at [261, 339] on span "Xác nhận" at bounding box center [252, 338] width 29 height 11
